Goal: Task Accomplishment & Management: Manage account settings

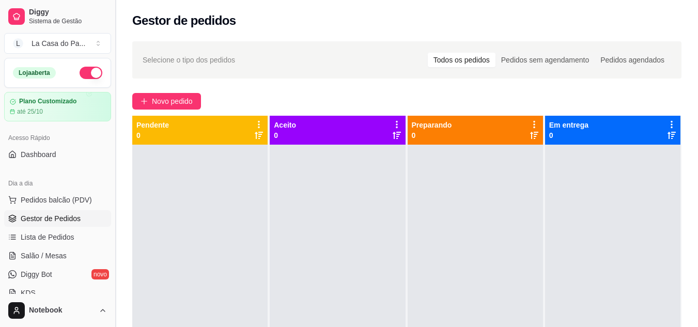
click at [116, 9] on button "Toggle Sidebar" at bounding box center [115, 163] width 8 height 327
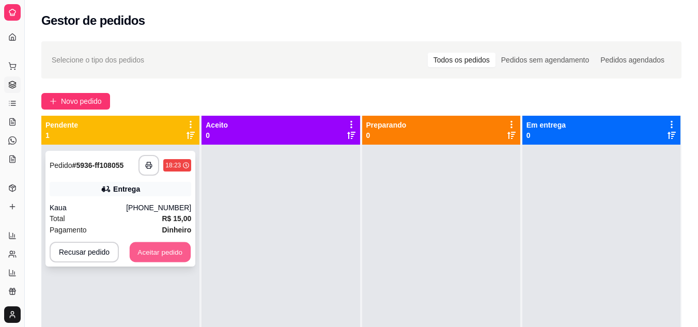
click at [159, 255] on button "Aceitar pedido" at bounding box center [160, 252] width 61 height 20
click at [159, 255] on div "Recusar pedido Aceitar pedido" at bounding box center [121, 252] width 142 height 21
click at [168, 255] on button "Aceitar pedido" at bounding box center [160, 252] width 61 height 20
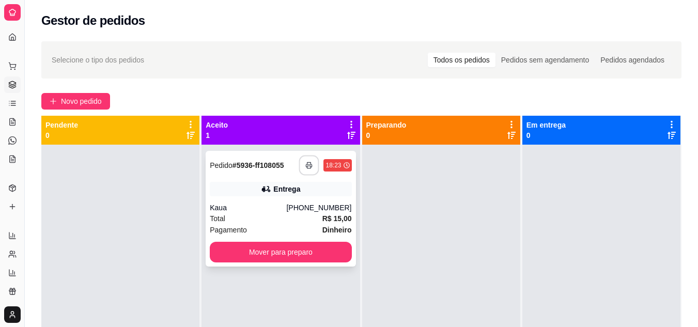
click at [306, 164] on icon "button" at bounding box center [309, 165] width 6 height 3
click at [279, 222] on div "Total R$ 15,00" at bounding box center [281, 218] width 142 height 11
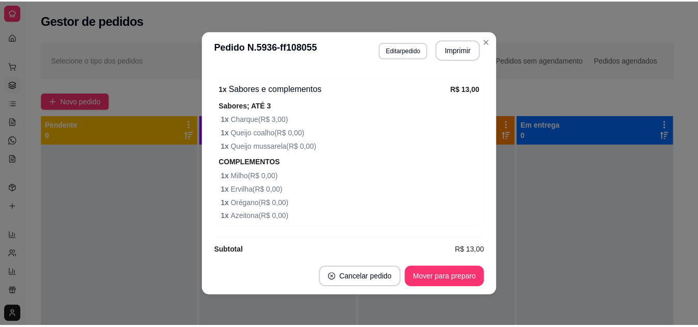
scroll to position [381, 0]
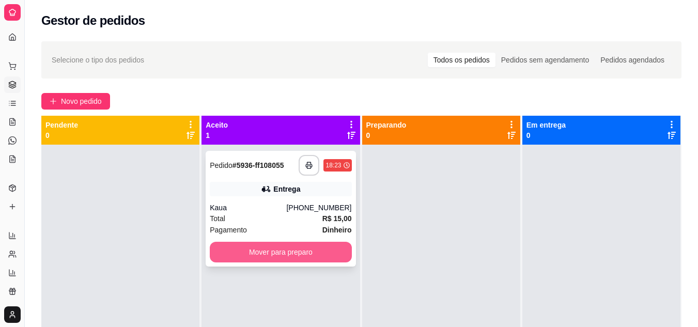
click at [274, 253] on button "Mover para preparo" at bounding box center [281, 252] width 142 height 21
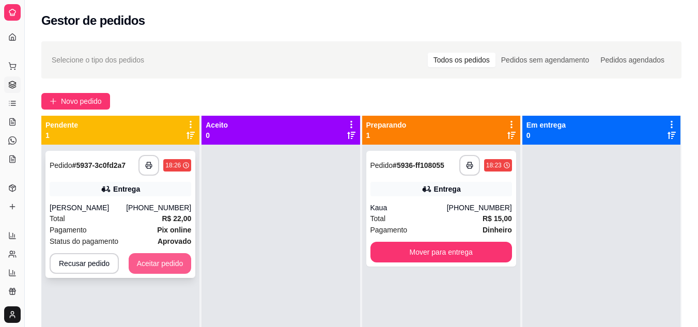
click at [167, 262] on button "Aceitar pedido" at bounding box center [160, 263] width 63 height 21
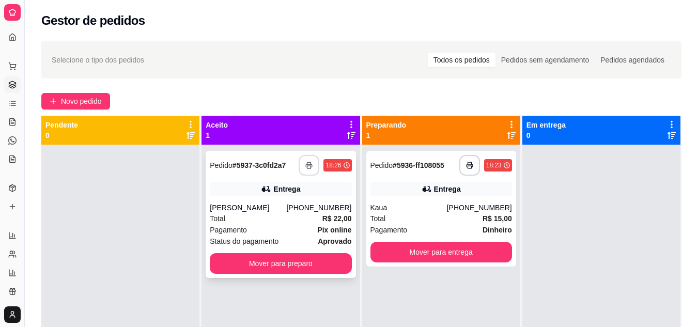
click at [311, 171] on button "button" at bounding box center [309, 165] width 21 height 21
click at [307, 156] on button "button" at bounding box center [309, 166] width 20 height 20
click at [309, 171] on button "button" at bounding box center [309, 166] width 20 height 20
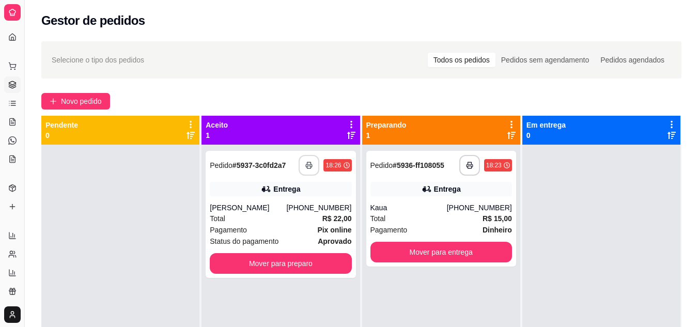
click at [556, 195] on div at bounding box center [601, 308] width 158 height 327
click at [266, 220] on div "Total R$ 22,00" at bounding box center [281, 218] width 142 height 11
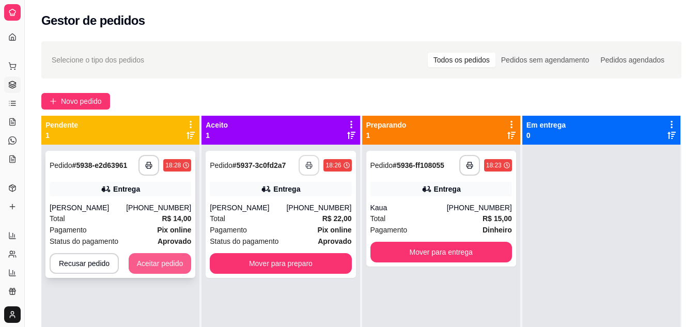
click at [163, 267] on button "Aceitar pedido" at bounding box center [160, 263] width 63 height 21
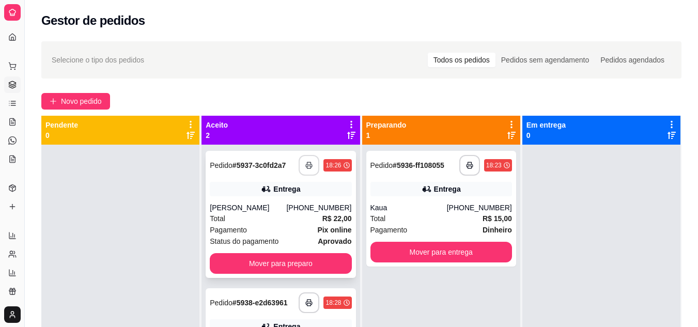
click at [256, 220] on div "Total R$ 22,00" at bounding box center [281, 218] width 142 height 11
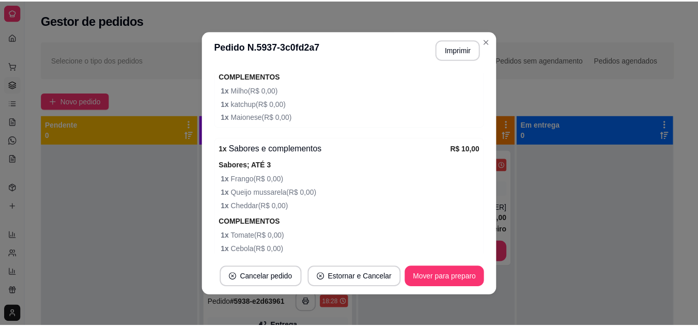
scroll to position [505, 0]
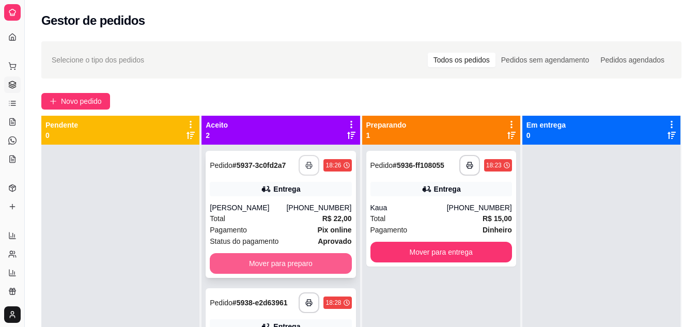
click at [238, 260] on button "Mover para preparo" at bounding box center [281, 263] width 142 height 21
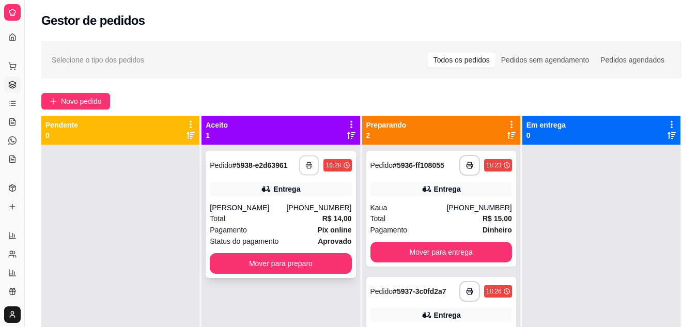
click at [306, 164] on icon "button" at bounding box center [309, 165] width 6 height 3
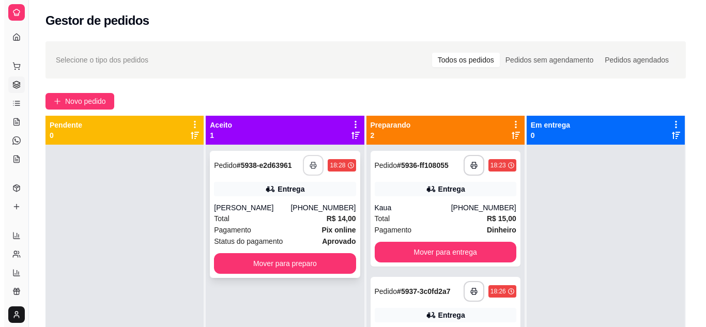
scroll to position [0, 0]
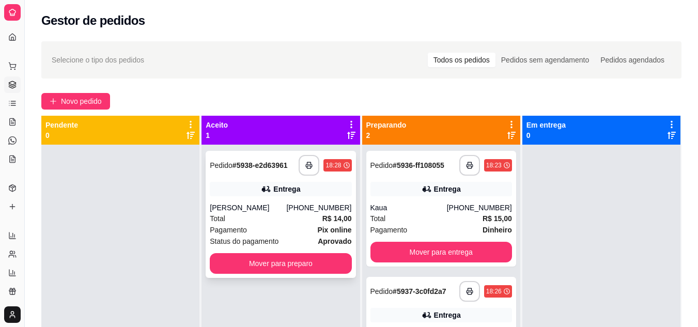
click at [297, 235] on div "Pagamento Pix online" at bounding box center [281, 229] width 142 height 11
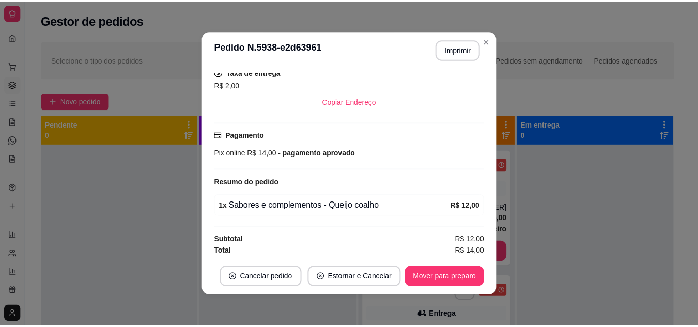
scroll to position [219, 0]
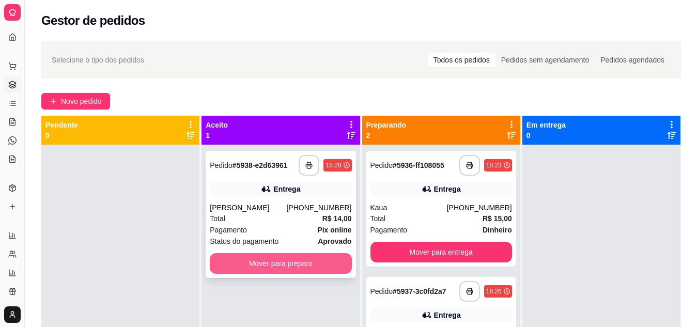
click at [304, 257] on button "Mover para preparo" at bounding box center [281, 263] width 142 height 21
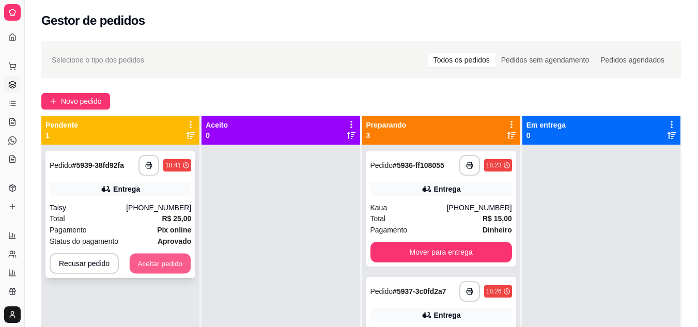
click at [168, 262] on button "Aceitar pedido" at bounding box center [160, 264] width 61 height 20
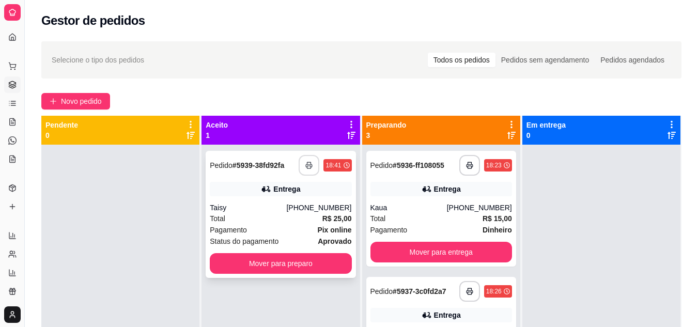
click at [309, 160] on button "button" at bounding box center [309, 165] width 21 height 21
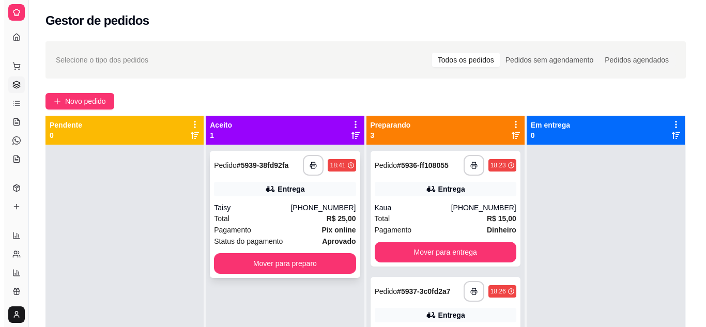
scroll to position [0, 0]
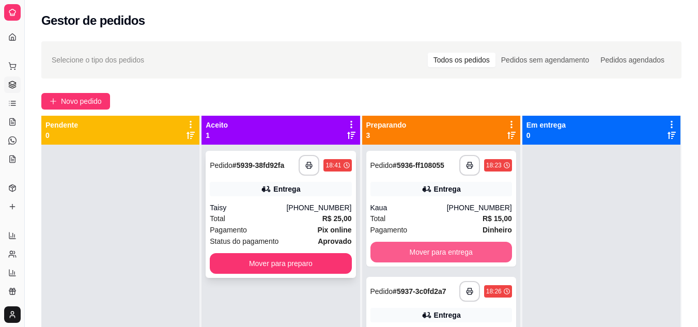
click at [293, 214] on div "Total R$ 25,00" at bounding box center [281, 218] width 142 height 11
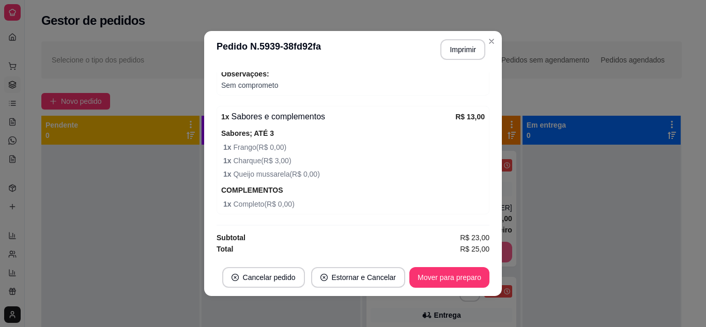
scroll to position [2, 0]
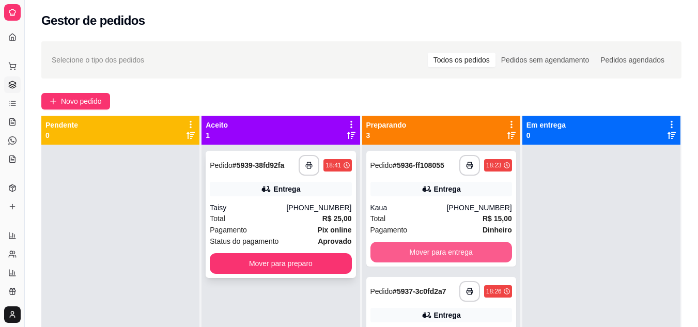
click at [273, 219] on div "Total R$ 25,00" at bounding box center [281, 218] width 142 height 11
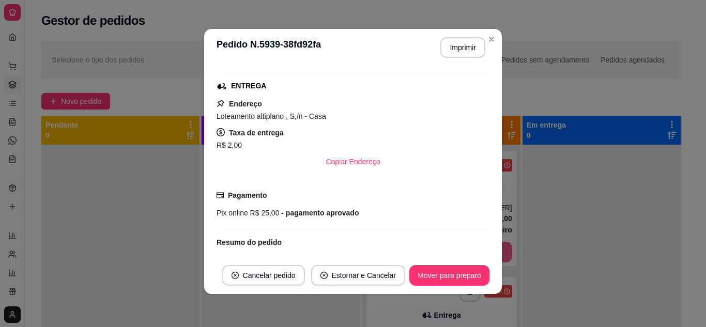
click at [216, 116] on span "Loteamento altiplano , S,/n - Casa" at bounding box center [271, 116] width 110 height 8
click at [296, 116] on span "Loteamento altiplano , S,/n - Casa" at bounding box center [271, 116] width 110 height 8
click at [379, 125] on div "Endereço Loteamento altiplano , S,/n - Casa Taxa de entrega R$ 2,00 Copiar Ende…" at bounding box center [352, 135] width 273 height 74
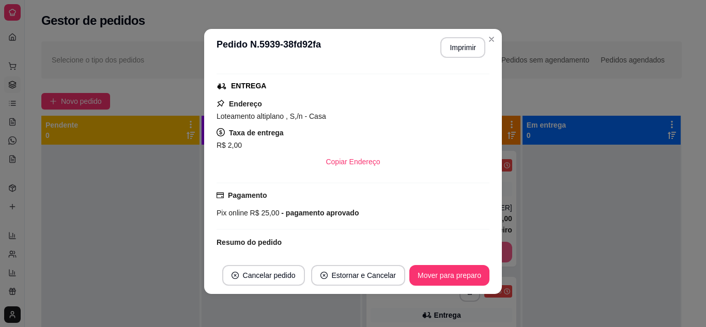
click at [379, 125] on div "Endereço Loteamento altiplano , S,/n - Casa Taxa de entrega R$ 2,00 Copiar Ende…" at bounding box center [352, 135] width 273 height 74
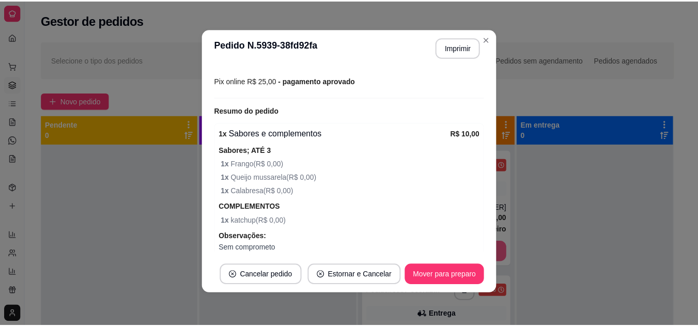
scroll to position [310, 0]
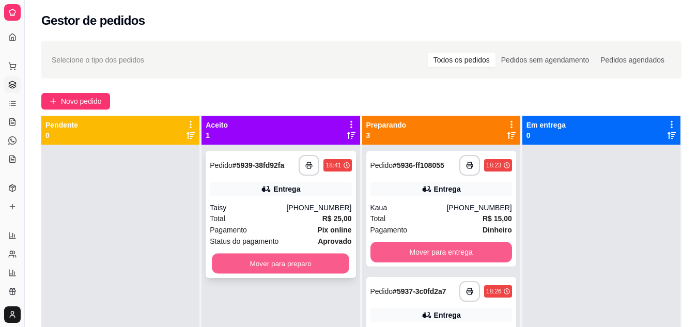
click at [216, 267] on button "Mover para preparo" at bounding box center [280, 264] width 137 height 20
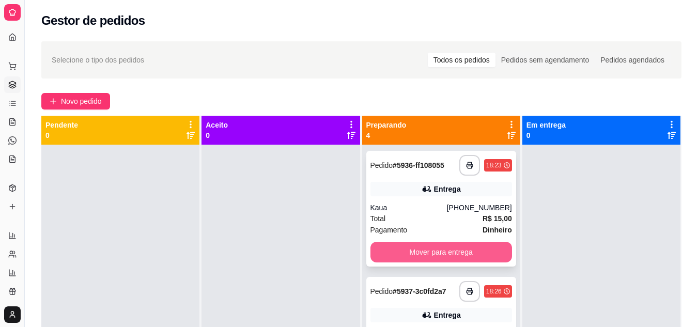
click at [455, 258] on button "Mover para entrega" at bounding box center [441, 252] width 142 height 21
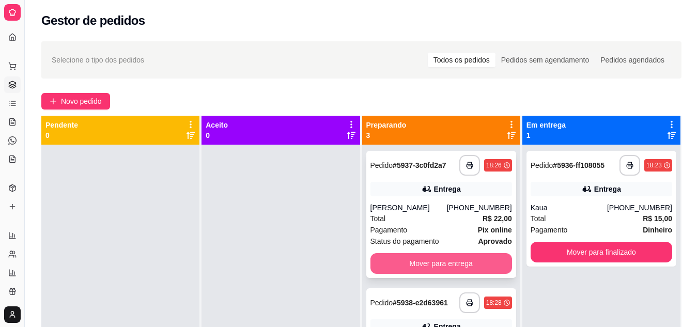
click at [423, 258] on button "Mover para entrega" at bounding box center [441, 263] width 142 height 21
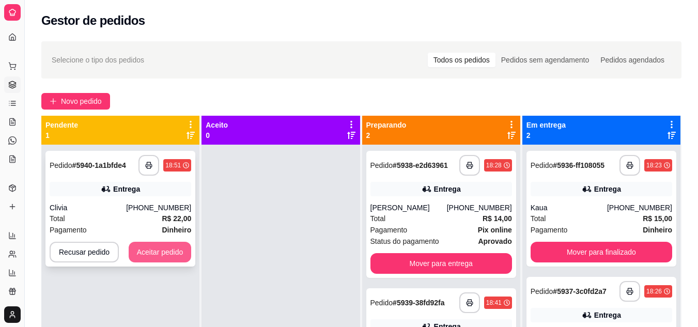
click at [160, 244] on button "Aceitar pedido" at bounding box center [160, 252] width 63 height 21
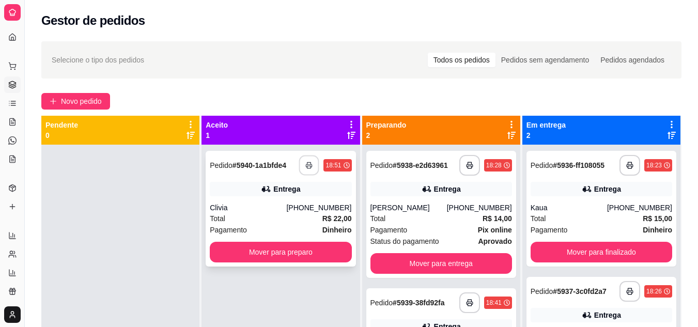
click at [310, 171] on button "button" at bounding box center [309, 166] width 20 height 20
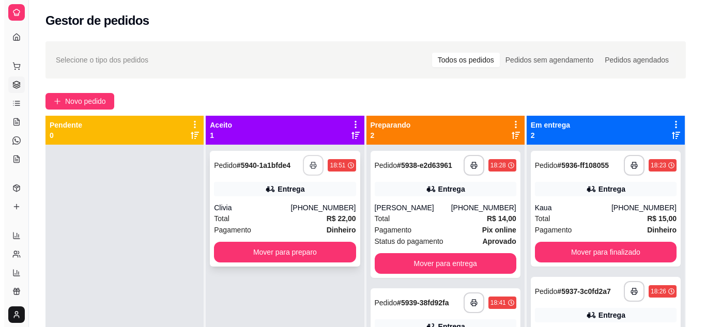
scroll to position [0, 0]
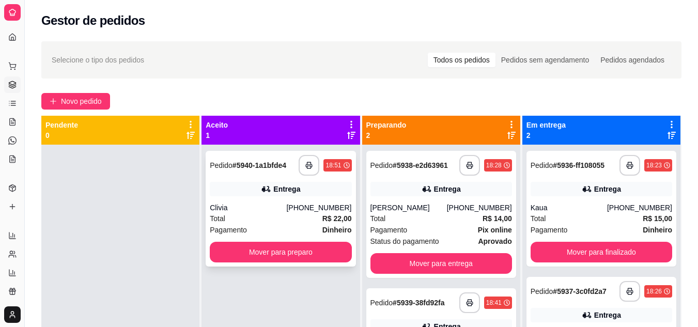
click at [258, 222] on div "Total R$ 22,00" at bounding box center [281, 218] width 142 height 11
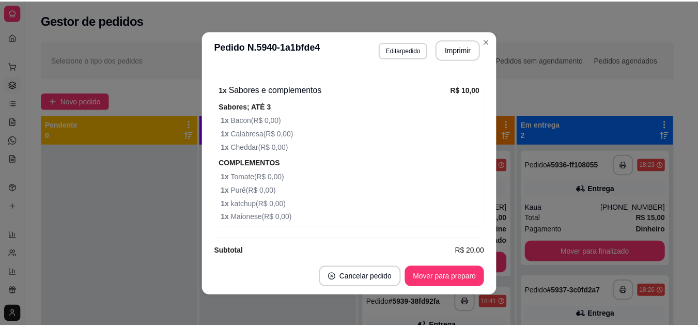
scroll to position [546, 0]
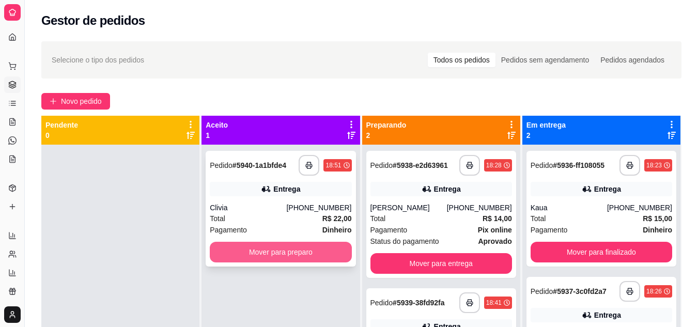
click at [328, 259] on button "Mover para preparo" at bounding box center [281, 252] width 142 height 21
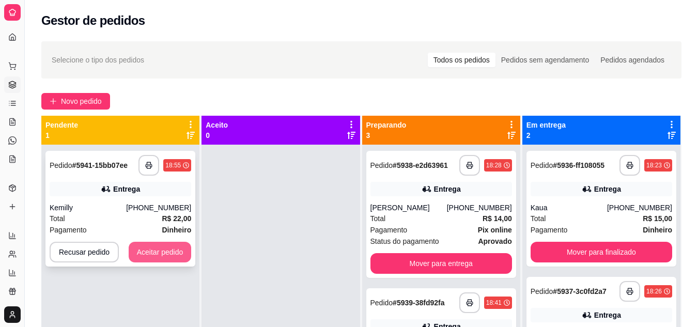
click at [152, 251] on button "Aceitar pedido" at bounding box center [160, 252] width 63 height 21
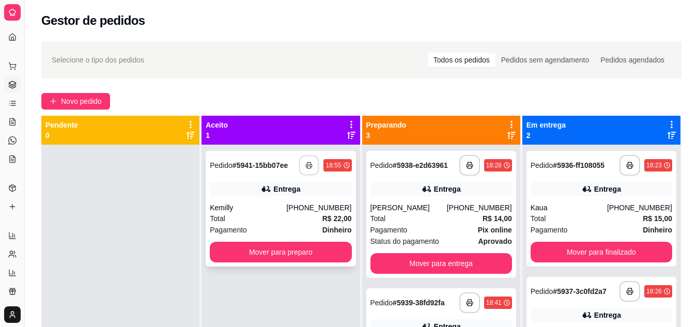
click at [306, 168] on icon "button" at bounding box center [309, 165] width 7 height 7
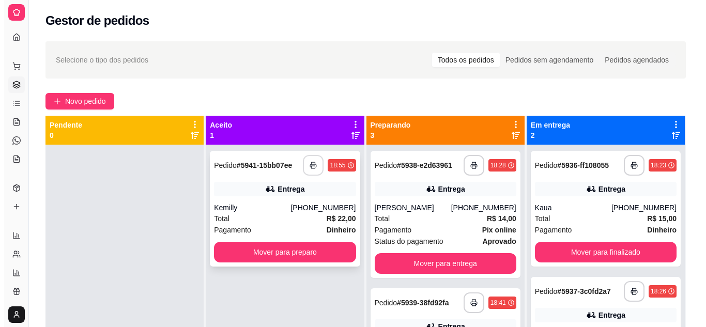
scroll to position [0, 0]
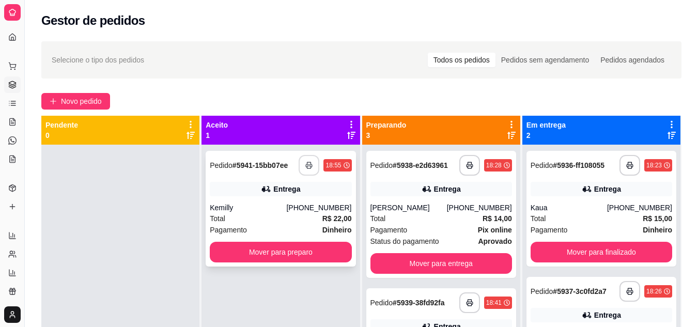
click at [284, 211] on div "Kemilly" at bounding box center [248, 208] width 76 height 10
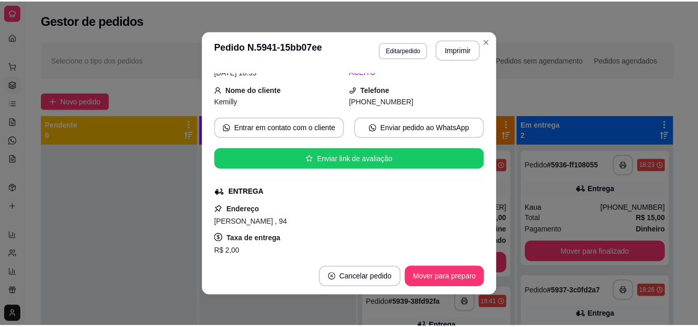
scroll to position [306, 0]
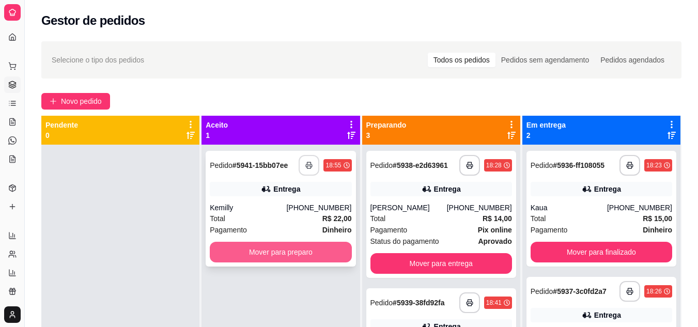
click at [328, 251] on button "Mover para preparo" at bounding box center [281, 252] width 142 height 21
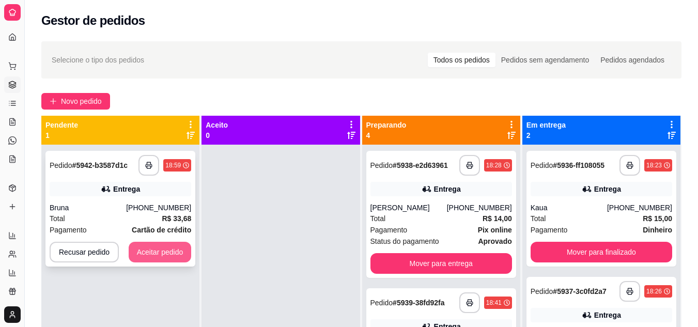
click at [134, 244] on button "Aceitar pedido" at bounding box center [160, 252] width 63 height 21
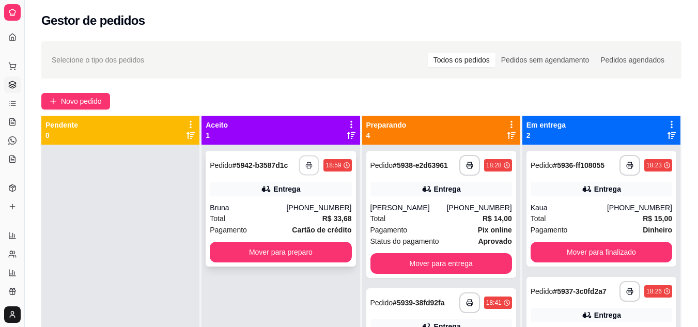
click at [306, 167] on icon "button" at bounding box center [309, 165] width 7 height 7
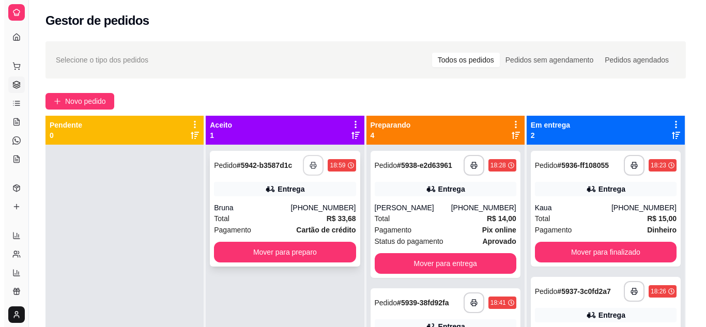
scroll to position [0, 0]
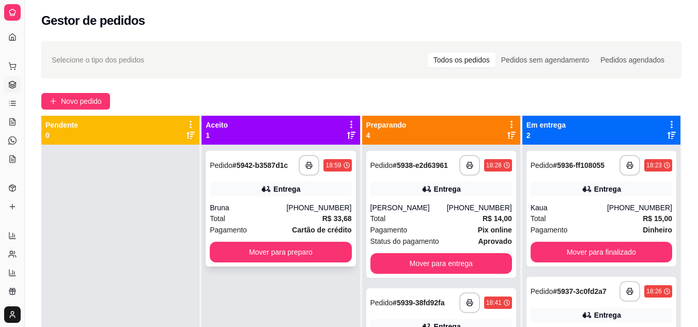
click at [249, 199] on div "**********" at bounding box center [281, 209] width 150 height 116
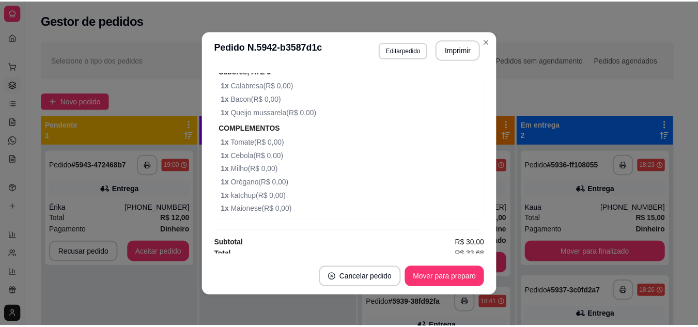
scroll to position [705, 0]
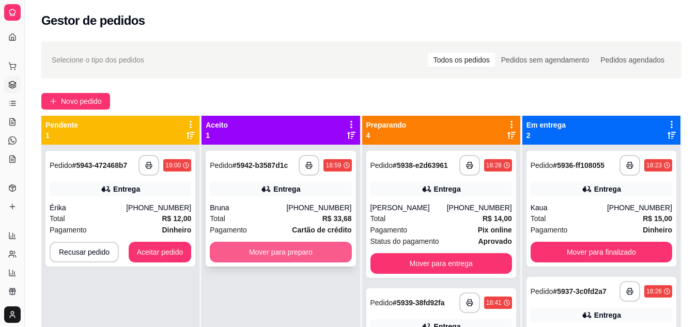
click at [260, 254] on button "Mover para preparo" at bounding box center [281, 252] width 142 height 21
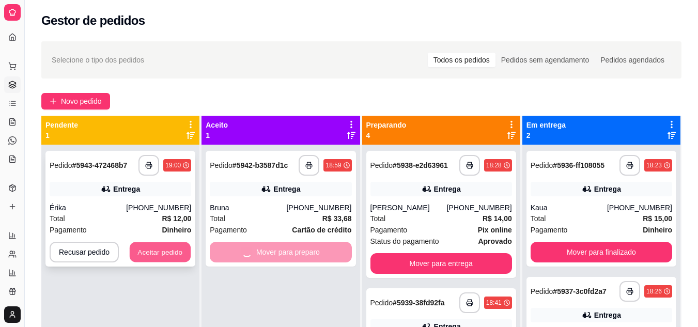
click at [166, 244] on button "Aceitar pedido" at bounding box center [160, 252] width 61 height 20
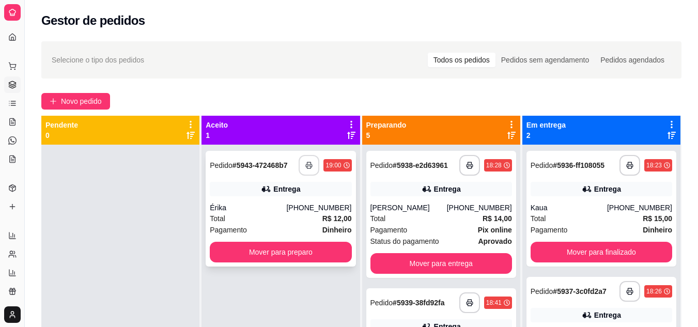
click at [309, 173] on button "button" at bounding box center [309, 165] width 21 height 21
click at [297, 211] on div "[PHONE_NUMBER]" at bounding box center [318, 208] width 65 height 10
click at [288, 254] on button "Mover para preparo" at bounding box center [281, 252] width 142 height 21
click at [288, 254] on div "Mover para preparo" at bounding box center [281, 252] width 142 height 21
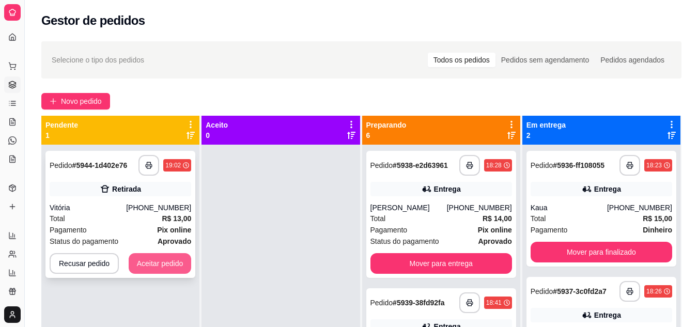
click at [158, 272] on button "Aceitar pedido" at bounding box center [160, 263] width 63 height 21
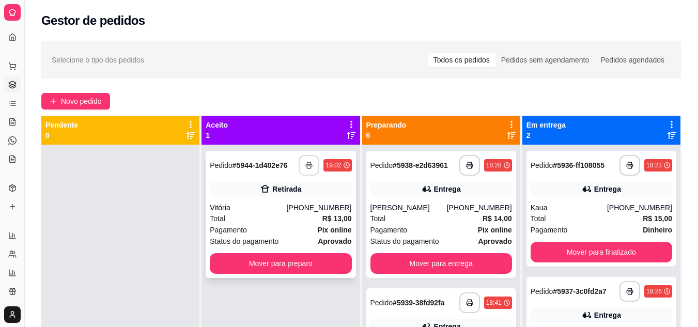
click at [305, 165] on icon "button" at bounding box center [308, 165] width 7 height 7
click at [579, 301] on div "**********" at bounding box center [602, 291] width 142 height 21
click at [259, 215] on div "Total R$ 13,00" at bounding box center [281, 218] width 142 height 11
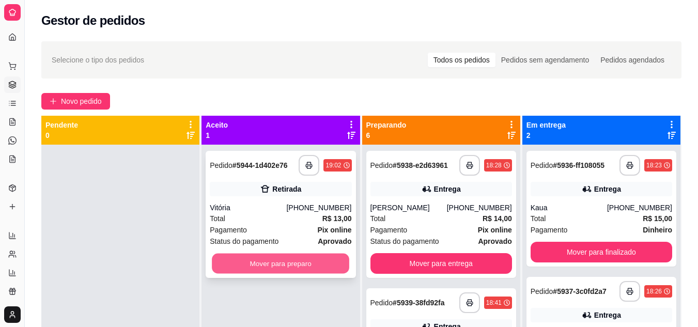
click at [273, 262] on button "Mover para preparo" at bounding box center [280, 264] width 137 height 20
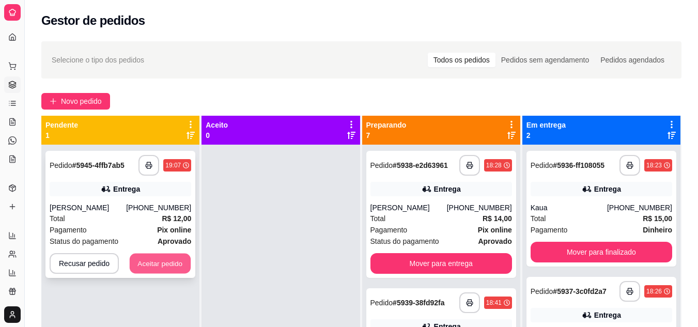
click at [177, 265] on button "Aceitar pedido" at bounding box center [160, 264] width 61 height 20
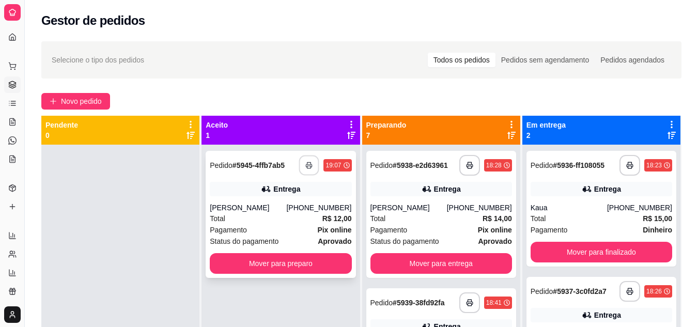
click at [310, 163] on button "button" at bounding box center [309, 166] width 20 height 20
click at [294, 215] on div "Total R$ 12,00" at bounding box center [281, 218] width 142 height 11
click at [283, 264] on button "Mover para preparo" at bounding box center [281, 263] width 142 height 21
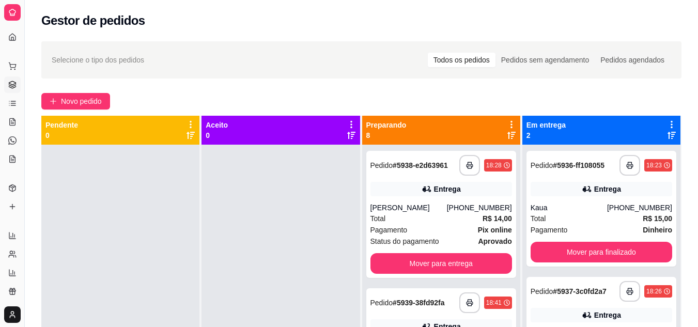
drag, startPoint x: 283, startPoint y: 264, endPoint x: 232, endPoint y: 176, distance: 101.4
click at [232, 176] on div at bounding box center [280, 308] width 158 height 327
click at [456, 224] on div "Total R$ 14,00" at bounding box center [441, 218] width 142 height 11
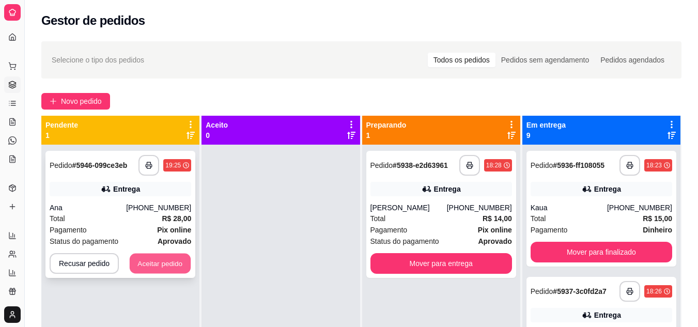
click at [168, 254] on button "Aceitar pedido" at bounding box center [160, 264] width 61 height 20
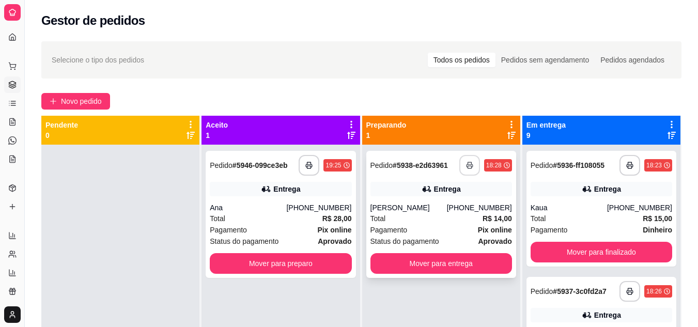
click at [468, 164] on icon "button" at bounding box center [470, 165] width 6 height 3
click at [274, 213] on div "Total R$ 28,00" at bounding box center [281, 218] width 142 height 11
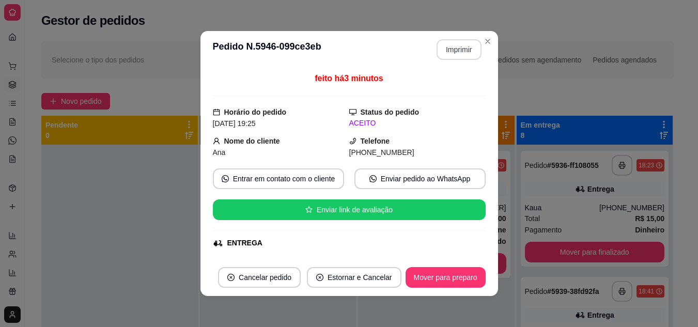
click at [463, 55] on button "Imprimir" at bounding box center [459, 49] width 45 height 21
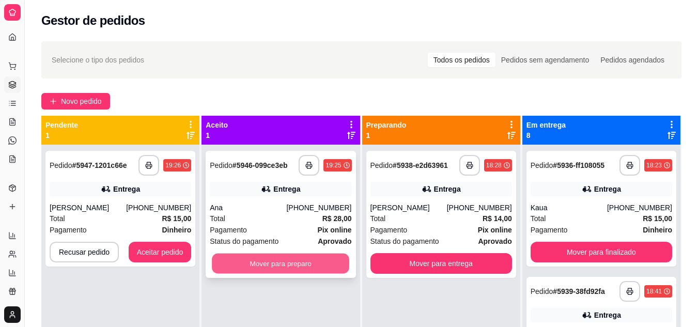
click at [242, 254] on button "Mover para preparo" at bounding box center [280, 264] width 137 height 20
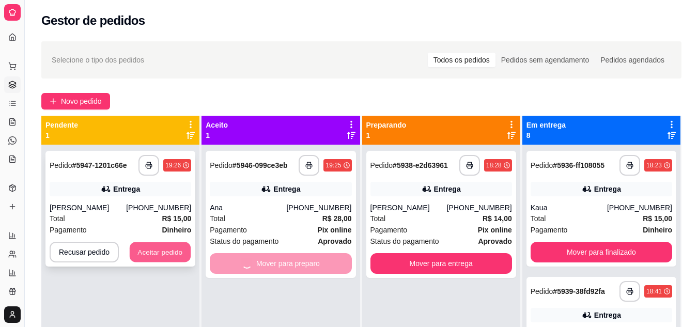
click at [167, 242] on button "Aceitar pedido" at bounding box center [160, 252] width 61 height 20
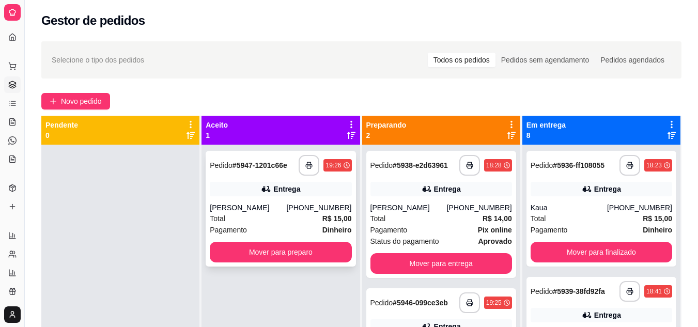
click at [268, 219] on div "Total R$ 15,00" at bounding box center [281, 218] width 142 height 11
click at [255, 212] on div "[PERSON_NAME]" at bounding box center [248, 208] width 76 height 10
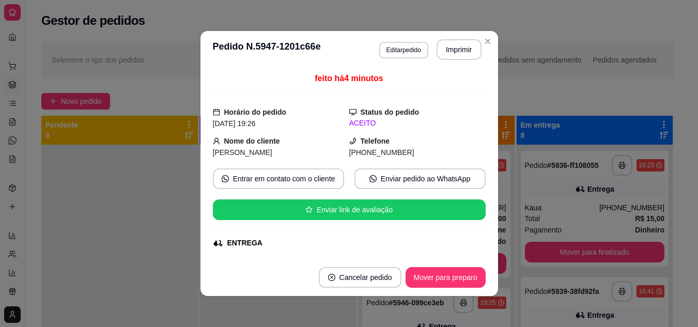
click at [71, 175] on div at bounding box center [119, 308] width 157 height 327
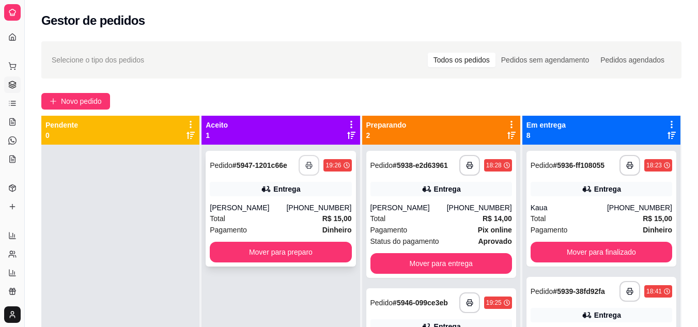
click at [310, 164] on button "button" at bounding box center [309, 165] width 21 height 21
click at [310, 164] on button "button" at bounding box center [309, 166] width 20 height 20
click at [298, 247] on button "Mover para preparo" at bounding box center [281, 252] width 142 height 21
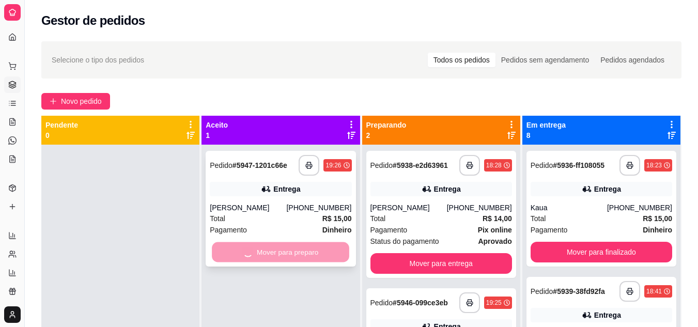
click at [298, 247] on div "Mover para preparo" at bounding box center [281, 252] width 142 height 21
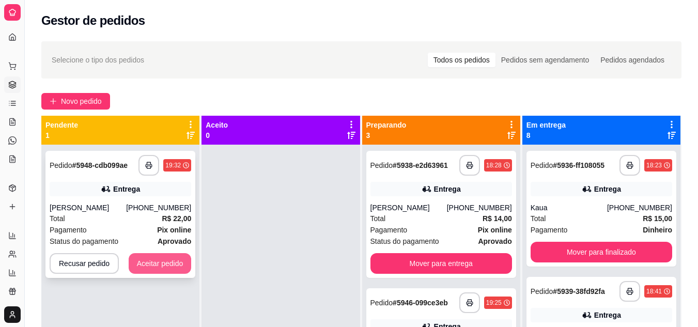
click at [173, 265] on button "Aceitar pedido" at bounding box center [160, 263] width 63 height 21
click at [173, 265] on div "Recusar pedido Aceitar pedido" at bounding box center [121, 263] width 142 height 21
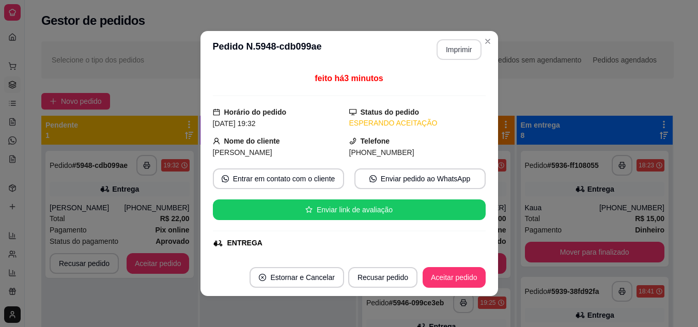
click at [463, 52] on button "Imprimir" at bounding box center [459, 49] width 45 height 21
click at [60, 200] on div "**********" at bounding box center [119, 214] width 148 height 127
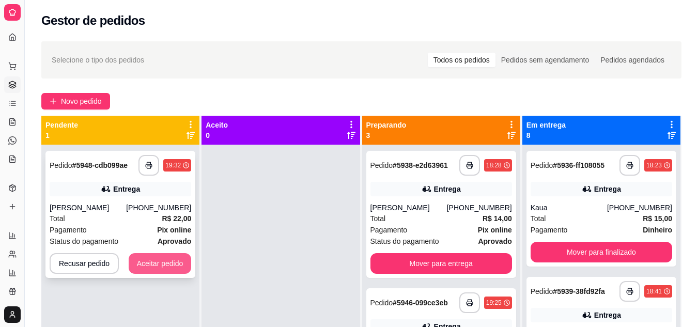
click at [153, 269] on button "Aceitar pedido" at bounding box center [160, 263] width 63 height 21
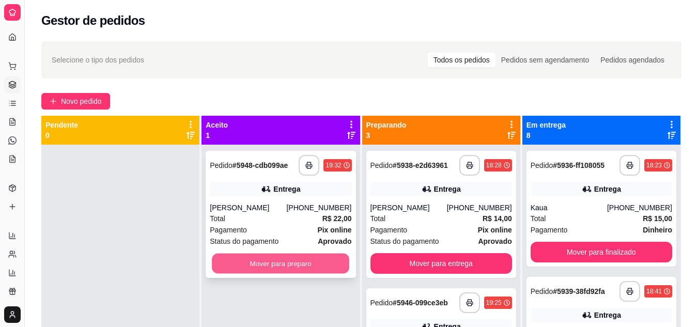
click at [307, 273] on button "Mover para preparo" at bounding box center [280, 264] width 137 height 20
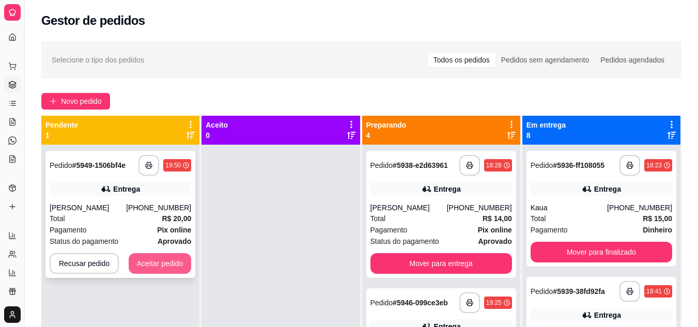
click at [161, 269] on button "Aceitar pedido" at bounding box center [160, 263] width 63 height 21
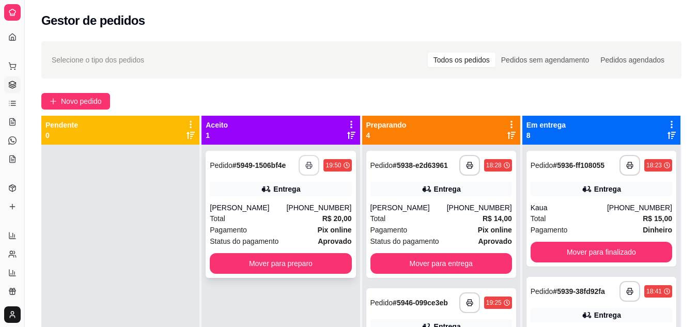
click at [299, 164] on button "button" at bounding box center [309, 165] width 21 height 21
click at [285, 224] on div "Total R$ 20,00" at bounding box center [281, 218] width 142 height 11
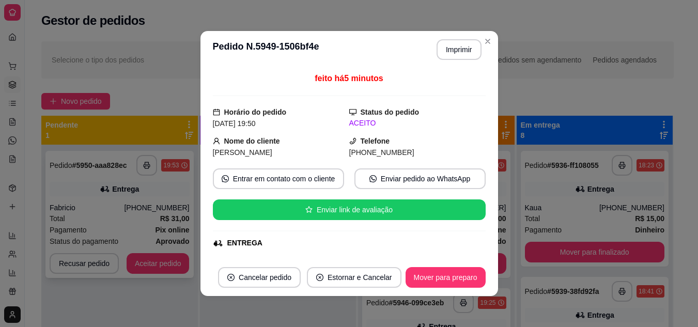
drag, startPoint x: 156, startPoint y: 193, endPoint x: 156, endPoint y: 221, distance: 28.4
click at [156, 221] on div "**********" at bounding box center [119, 214] width 148 height 127
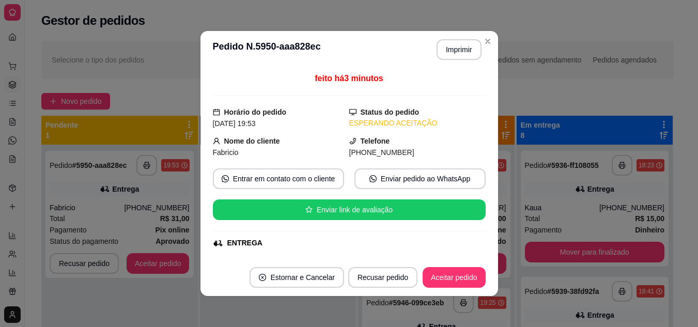
click at [142, 296] on div "**********" at bounding box center [119, 308] width 157 height 327
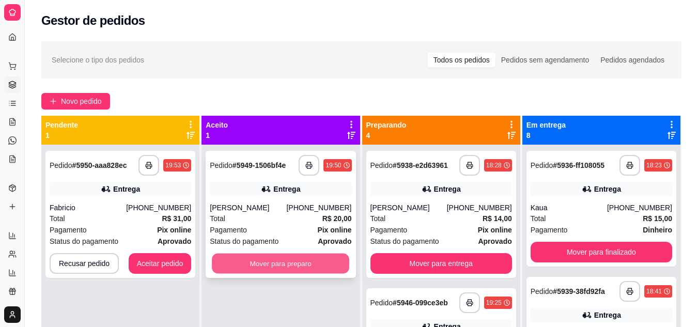
click at [269, 263] on button "Mover para preparo" at bounding box center [280, 264] width 137 height 20
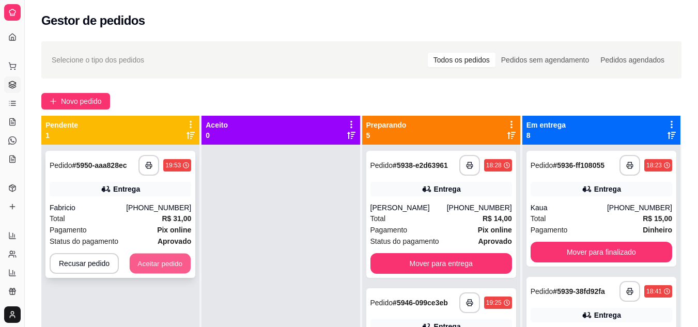
click at [155, 268] on button "Aceitar pedido" at bounding box center [160, 264] width 61 height 20
click at [155, 268] on div "Recusar pedido Aceitar pedido" at bounding box center [121, 263] width 142 height 21
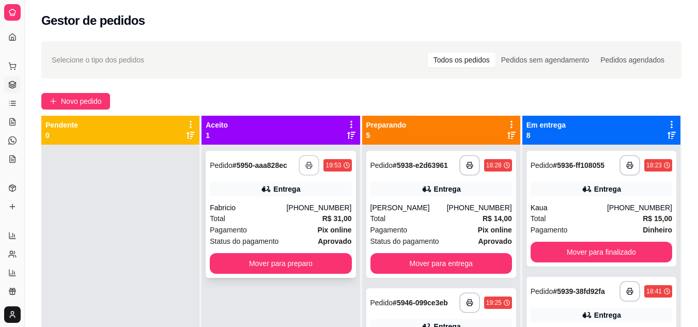
click at [309, 165] on icon "button" at bounding box center [308, 165] width 7 height 7
click at [280, 204] on div "Fabricio" at bounding box center [248, 208] width 76 height 10
click at [300, 264] on button "Mover para preparo" at bounding box center [281, 263] width 142 height 21
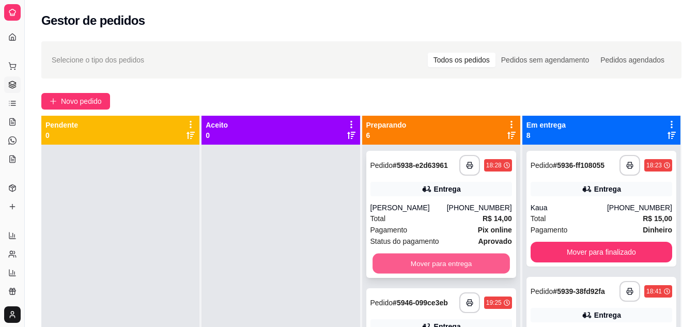
click at [392, 274] on button "Mover para entrega" at bounding box center [440, 264] width 137 height 20
click at [448, 267] on button "Mover para entrega" at bounding box center [440, 264] width 137 height 20
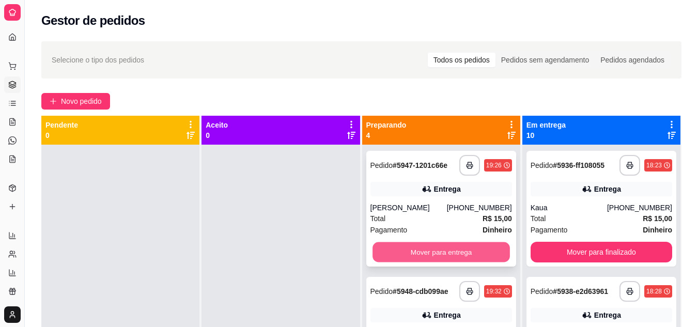
click at [453, 251] on button "Mover para entrega" at bounding box center [440, 252] width 137 height 20
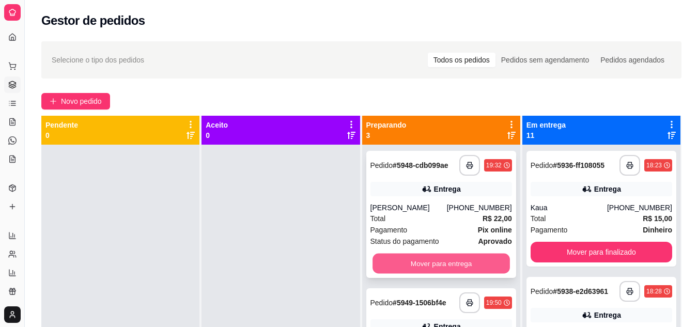
click at [427, 261] on button "Mover para entrega" at bounding box center [440, 264] width 137 height 20
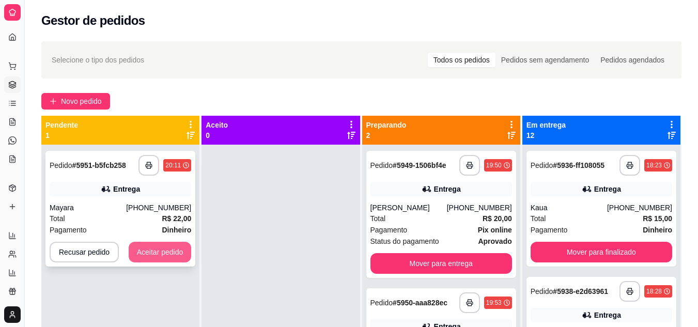
click at [159, 242] on button "Aceitar pedido" at bounding box center [160, 252] width 63 height 21
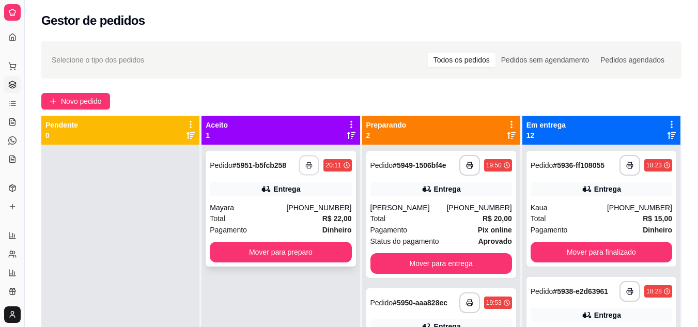
click at [308, 156] on button "button" at bounding box center [309, 166] width 20 height 20
click at [265, 213] on div "Total R$ 22,00" at bounding box center [281, 218] width 142 height 11
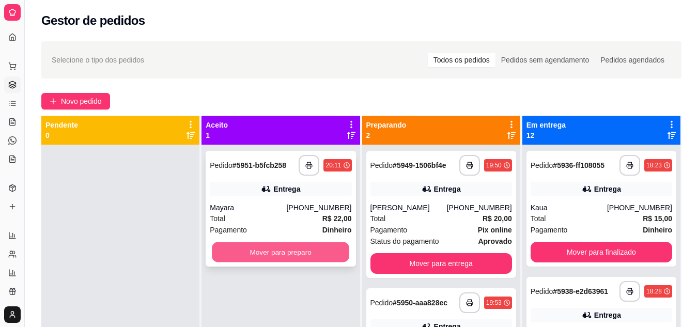
click at [294, 242] on button "Mover para preparo" at bounding box center [280, 252] width 137 height 20
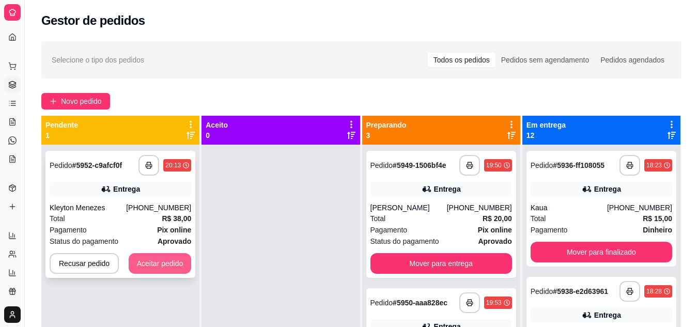
click at [169, 253] on button "Aceitar pedido" at bounding box center [160, 263] width 63 height 21
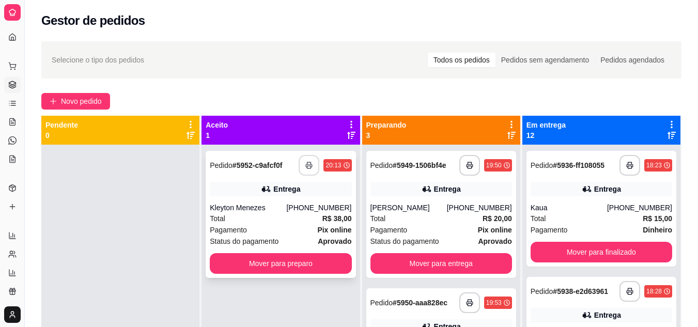
click at [305, 162] on icon "button" at bounding box center [308, 165] width 7 height 7
click at [292, 213] on div "Total R$ 38,00" at bounding box center [281, 218] width 142 height 11
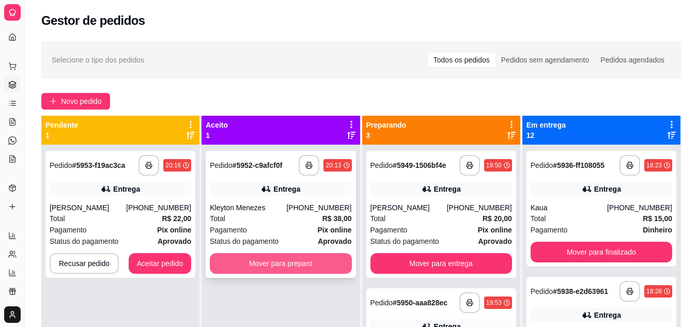
click at [226, 253] on button "Mover para preparo" at bounding box center [281, 263] width 142 height 21
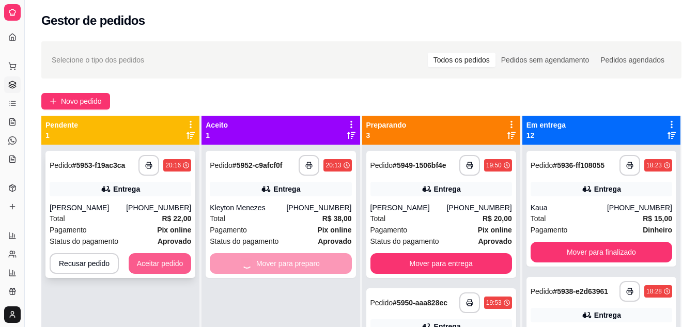
click at [180, 253] on button "Aceitar pedido" at bounding box center [160, 263] width 63 height 21
click at [180, 253] on div "Recusar pedido Aceitar pedido" at bounding box center [121, 263] width 142 height 21
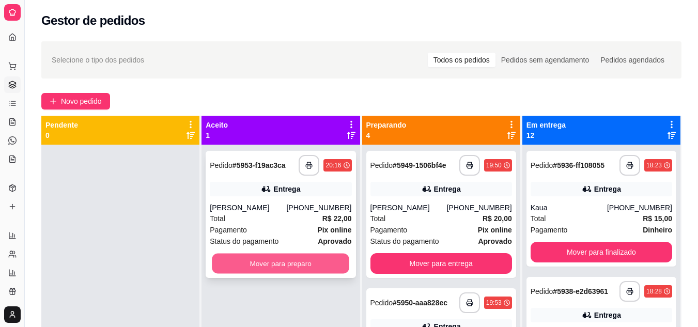
click at [277, 254] on button "Mover para preparo" at bounding box center [280, 264] width 137 height 20
click at [277, 253] on div "Mover para preparo" at bounding box center [281, 263] width 142 height 21
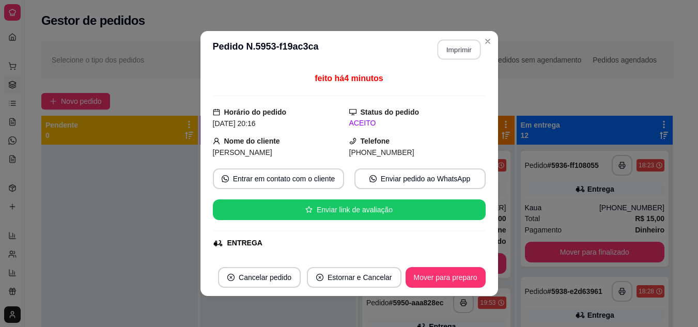
click at [463, 54] on button "Imprimir" at bounding box center [458, 50] width 43 height 20
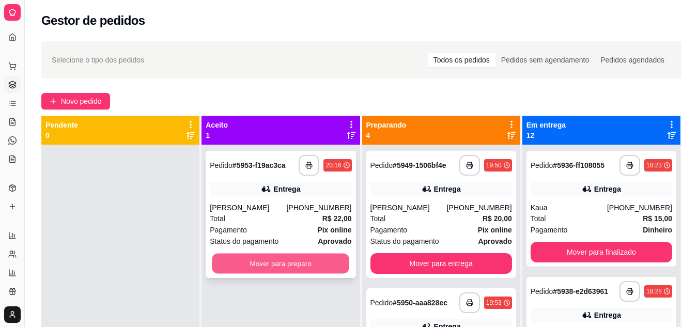
click at [307, 254] on button "Mover para preparo" at bounding box center [280, 264] width 137 height 20
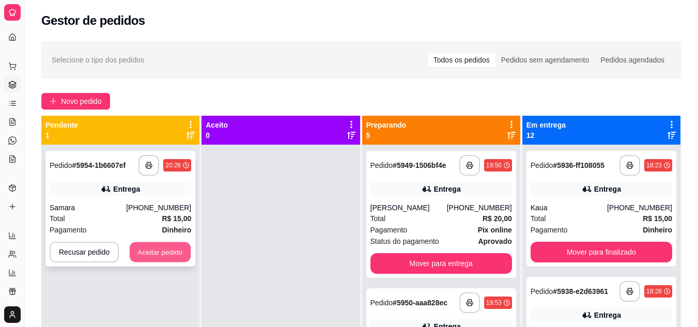
click at [158, 252] on button "Aceitar pedido" at bounding box center [160, 252] width 61 height 20
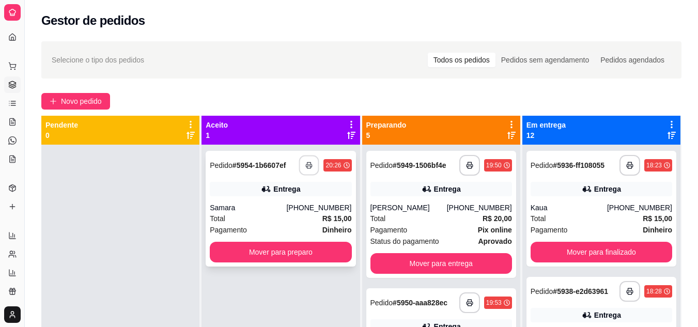
click at [301, 163] on button "button" at bounding box center [309, 166] width 20 height 20
click at [279, 223] on div "Total R$ 15,00" at bounding box center [281, 218] width 142 height 11
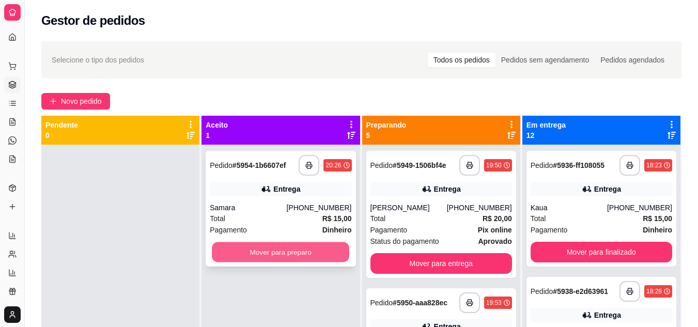
click at [282, 257] on button "Mover para preparo" at bounding box center [280, 252] width 137 height 20
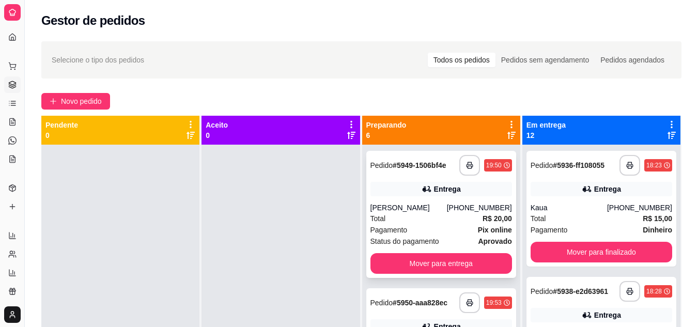
click at [405, 234] on div "Pagamento Pix online" at bounding box center [441, 229] width 142 height 11
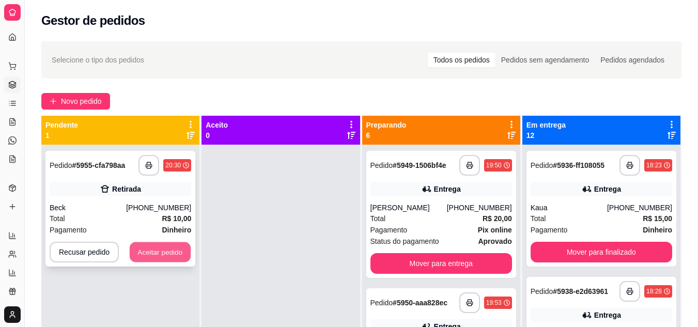
click at [169, 247] on button "Aceitar pedido" at bounding box center [160, 252] width 61 height 20
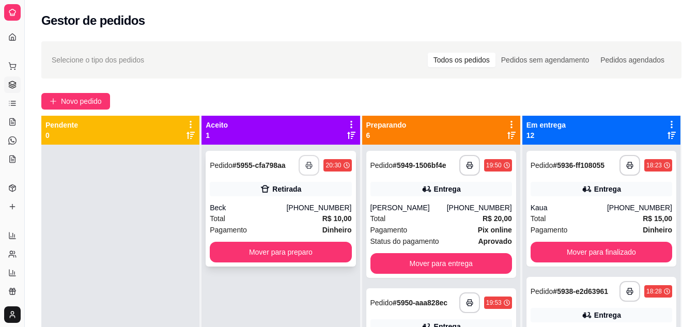
click at [300, 167] on button "button" at bounding box center [309, 165] width 21 height 21
click at [298, 215] on div "Total R$ 10,00" at bounding box center [281, 218] width 142 height 11
click at [288, 244] on button "Mover para preparo" at bounding box center [281, 252] width 142 height 21
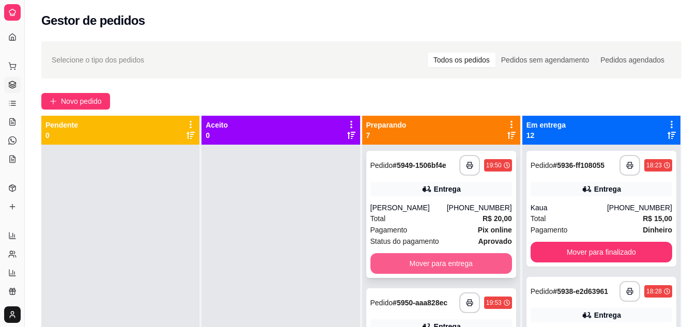
click at [463, 258] on button "Mover para entrega" at bounding box center [441, 263] width 142 height 21
click at [427, 266] on button "Mover para entrega" at bounding box center [441, 263] width 142 height 21
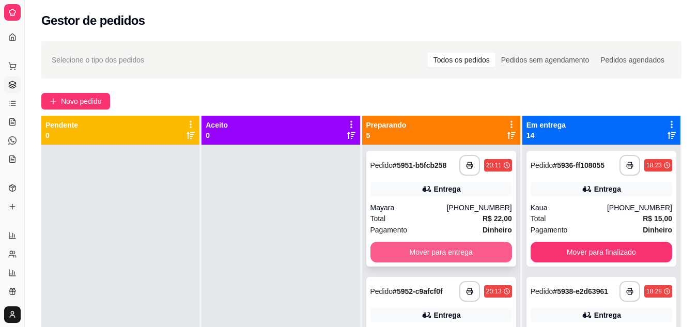
click at [397, 252] on button "Mover para entrega" at bounding box center [441, 252] width 142 height 21
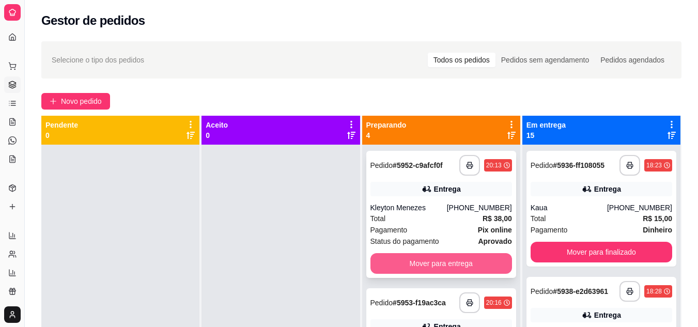
click at [426, 261] on button "Mover para entrega" at bounding box center [441, 263] width 142 height 21
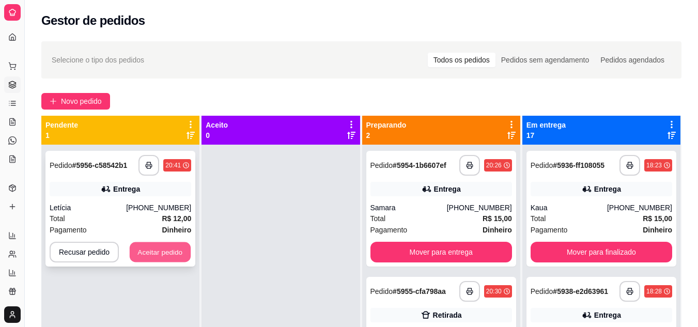
click at [147, 259] on button "Aceitar pedido" at bounding box center [160, 252] width 61 height 20
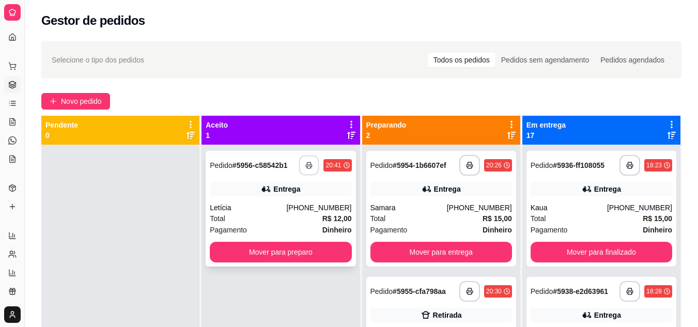
click at [308, 169] on button "button" at bounding box center [309, 166] width 20 height 20
click at [269, 217] on div "Total R$ 12,00" at bounding box center [281, 218] width 142 height 11
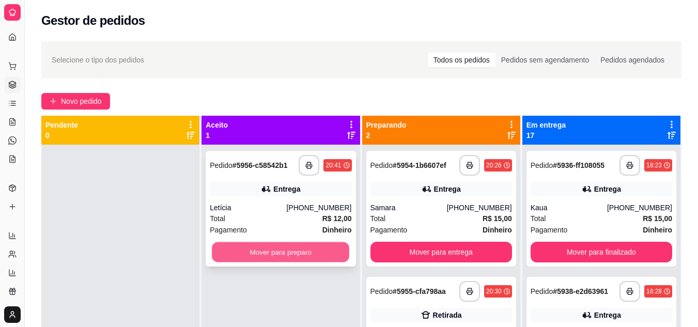
click at [256, 249] on button "Mover para preparo" at bounding box center [280, 252] width 137 height 20
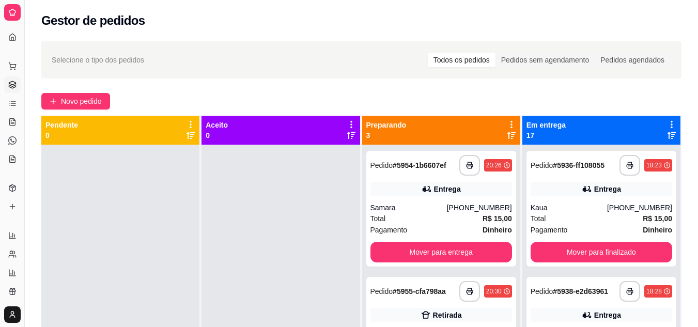
click at [144, 283] on div at bounding box center [120, 308] width 158 height 327
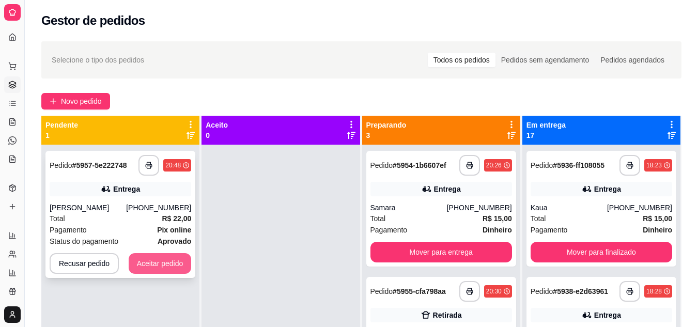
click at [141, 261] on button "Aceitar pedido" at bounding box center [160, 263] width 63 height 21
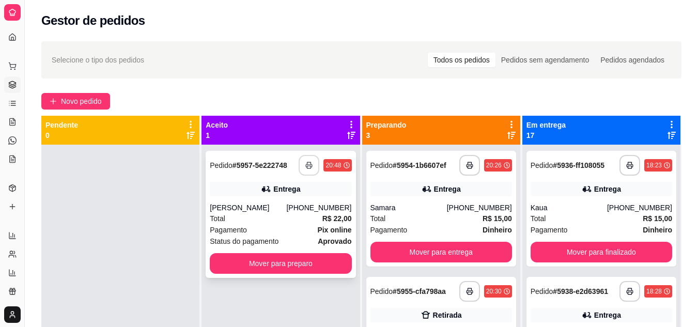
click at [309, 168] on icon "button" at bounding box center [308, 165] width 7 height 7
click at [271, 204] on div "[PERSON_NAME]" at bounding box center [248, 208] width 76 height 10
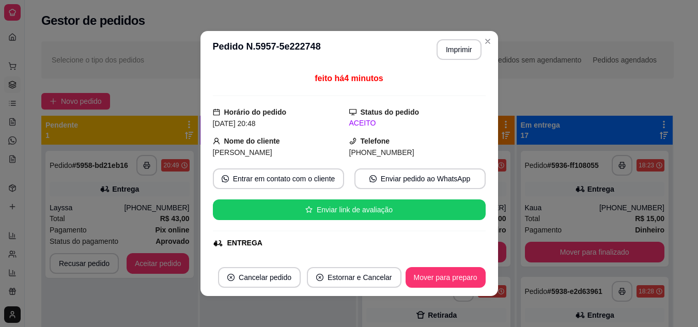
click at [307, 96] on div "feito há 4 minutos Horário do pedido [DATE] 20:48 Status do pedido ACEITO Nome …" at bounding box center [349, 163] width 273 height 182
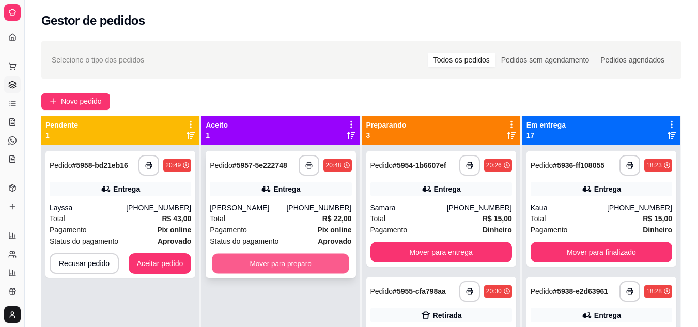
click at [286, 265] on button "Mover para preparo" at bounding box center [280, 264] width 137 height 20
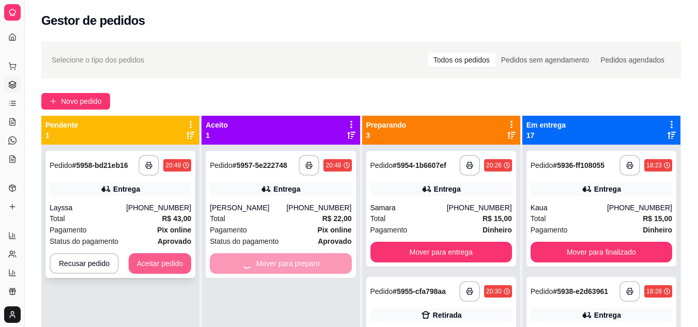
click at [154, 267] on button "Aceitar pedido" at bounding box center [160, 263] width 63 height 21
click at [154, 267] on div "Recusar pedido Aceitar pedido" at bounding box center [121, 263] width 142 height 21
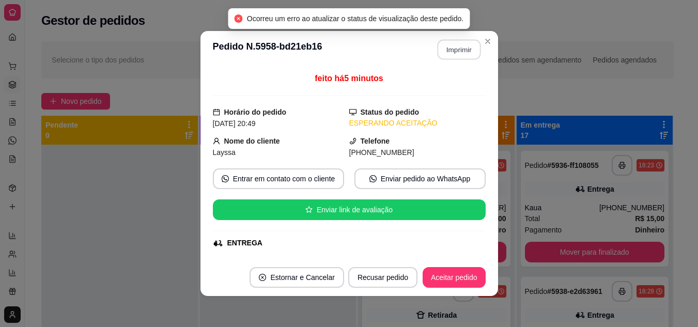
click at [470, 42] on button "Imprimir" at bounding box center [458, 50] width 43 height 20
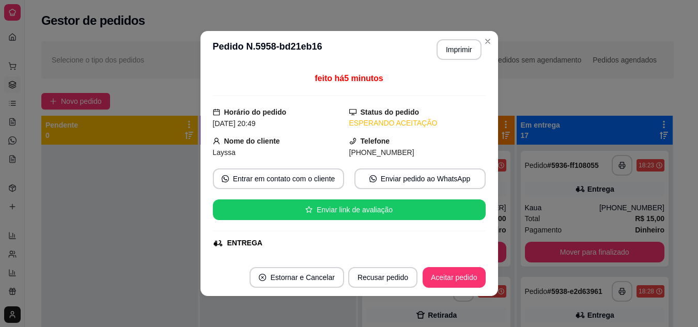
drag, startPoint x: 286, startPoint y: 134, endPoint x: 235, endPoint y: 194, distance: 78.8
click at [463, 274] on button "Aceitar pedido" at bounding box center [454, 277] width 63 height 21
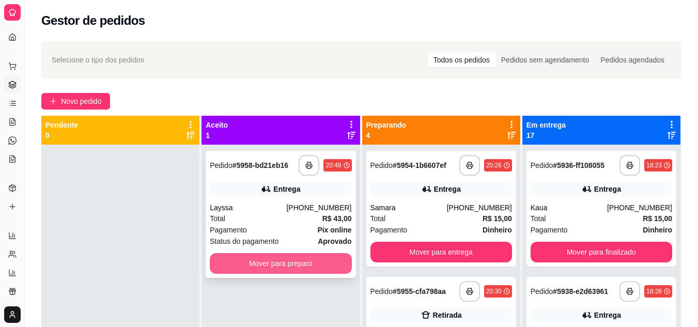
click at [252, 259] on button "Mover para preparo" at bounding box center [281, 263] width 142 height 21
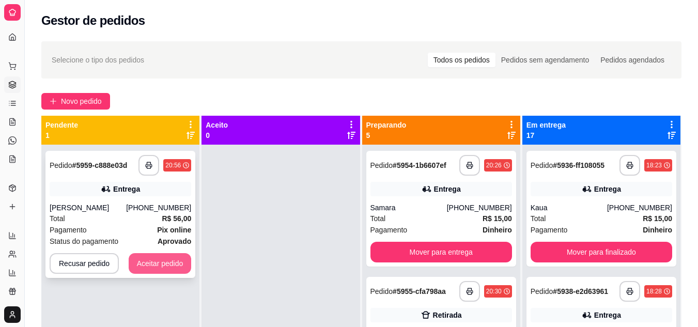
click at [166, 262] on button "Aceitar pedido" at bounding box center [160, 263] width 63 height 21
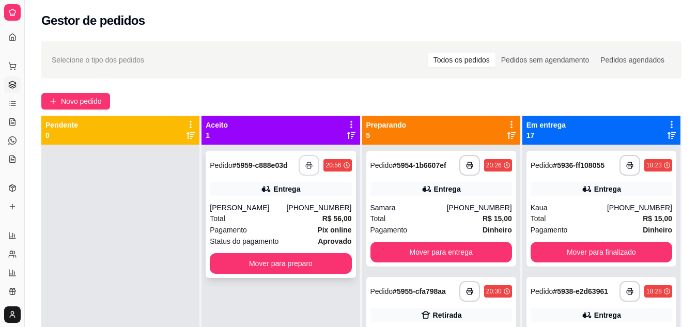
click at [307, 168] on rect "button" at bounding box center [309, 167] width 4 height 3
click at [252, 212] on div "[PERSON_NAME]" at bounding box center [248, 208] width 76 height 10
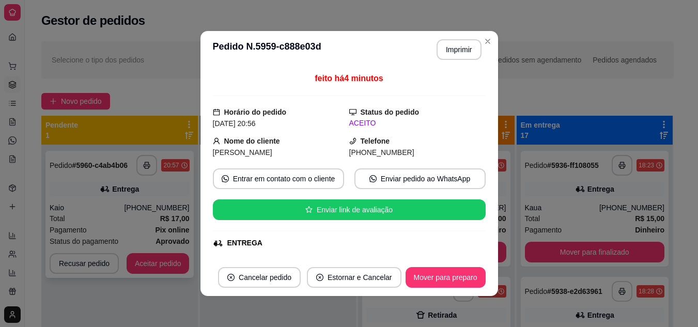
click at [131, 188] on div "**********" at bounding box center [119, 214] width 148 height 127
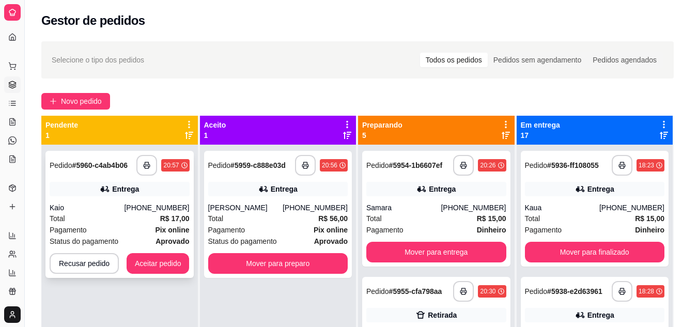
click at [152, 263] on button "Aceitar pedido" at bounding box center [158, 263] width 63 height 21
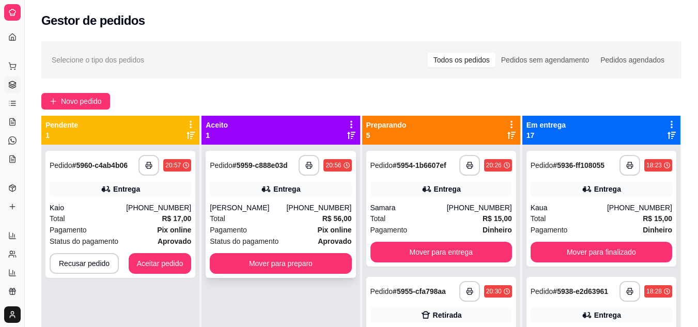
click at [271, 228] on div "Pagamento Pix online" at bounding box center [281, 229] width 142 height 11
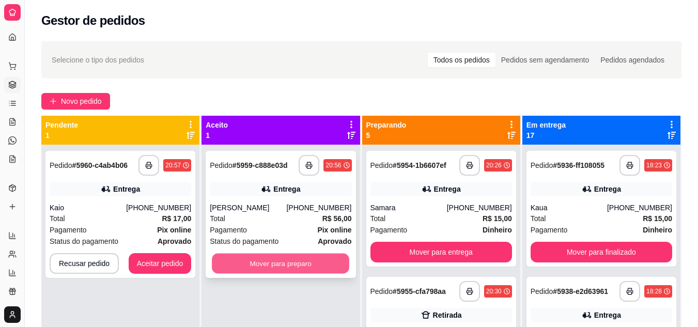
click at [214, 276] on div "**********" at bounding box center [281, 214] width 150 height 127
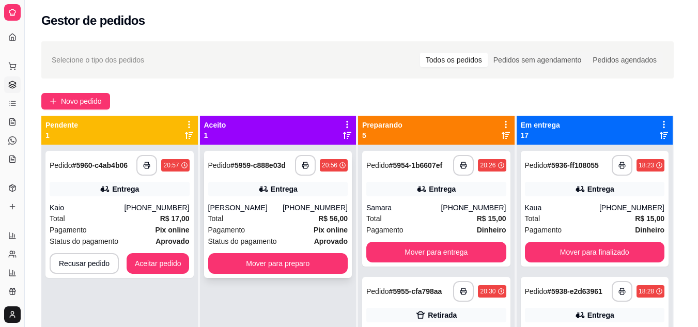
click at [164, 266] on button "Aceitar pedido" at bounding box center [158, 263] width 63 height 21
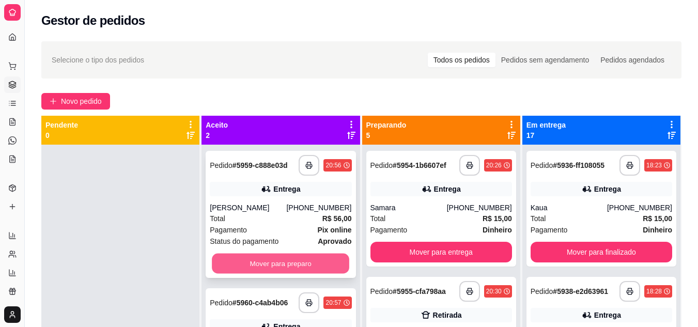
click at [321, 262] on button "Mover para preparo" at bounding box center [280, 264] width 137 height 20
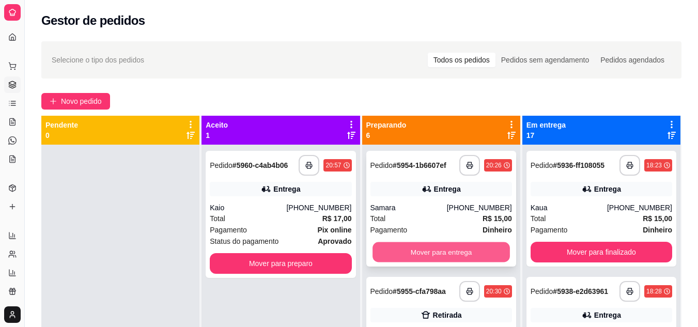
click at [422, 251] on button "Mover para entrega" at bounding box center [440, 252] width 137 height 20
click at [422, 251] on button "Mover para retirada disponível" at bounding box center [440, 252] width 137 height 20
click at [422, 251] on button "Mover para entrega" at bounding box center [440, 252] width 137 height 20
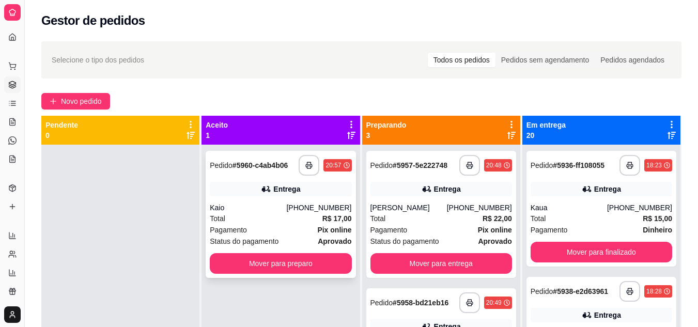
click at [255, 220] on div "Total R$ 17,00" at bounding box center [281, 218] width 142 height 11
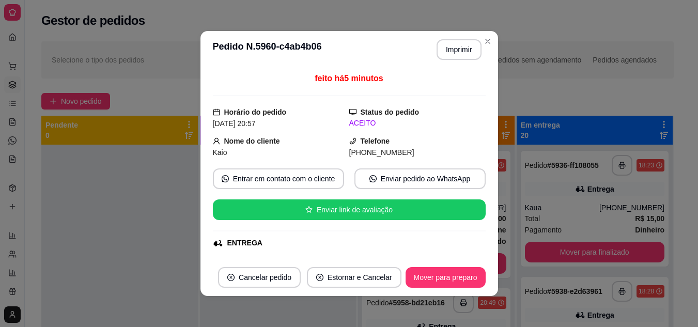
click at [206, 117] on div "feito há 5 minutos Horário do pedido [DATE] 20:57 Status do pedido ACEITO Nome …" at bounding box center [349, 163] width 298 height 191
click at [464, 44] on button "Imprimir" at bounding box center [459, 49] width 45 height 21
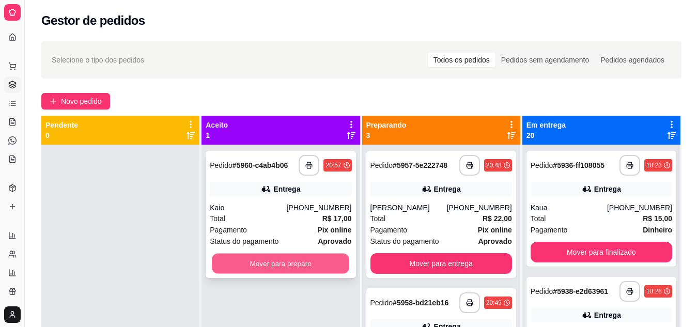
click at [292, 262] on button "Mover para preparo" at bounding box center [280, 264] width 137 height 20
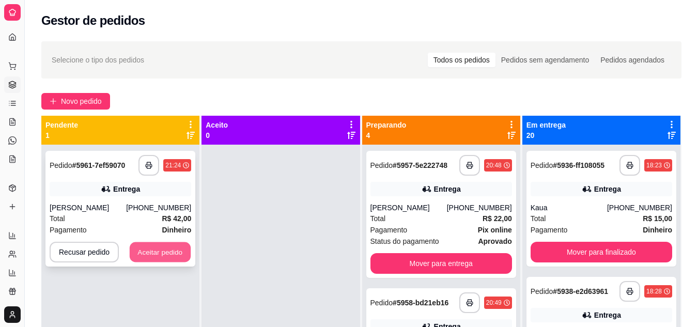
click at [157, 256] on button "Aceitar pedido" at bounding box center [160, 252] width 61 height 20
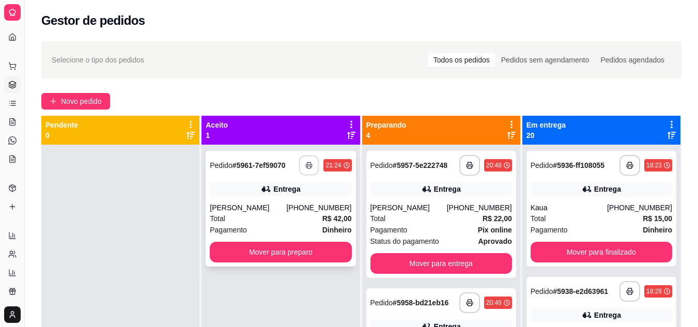
click at [306, 162] on icon "button" at bounding box center [309, 165] width 7 height 7
click at [262, 206] on div "[PERSON_NAME]" at bounding box center [248, 208] width 76 height 10
click at [287, 251] on button "Mover para preparo" at bounding box center [281, 252] width 142 height 21
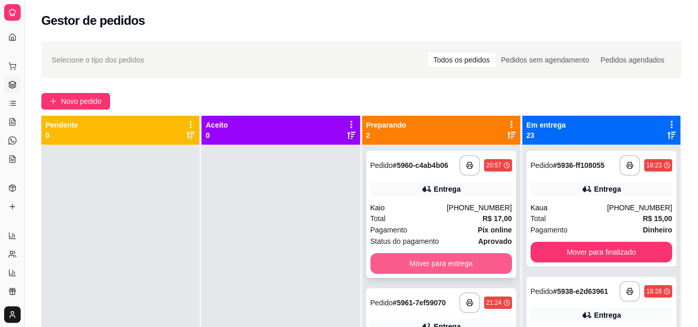
click at [421, 260] on button "Mover para entrega" at bounding box center [441, 263] width 142 height 21
click at [421, 260] on div "Mover para entrega" at bounding box center [441, 263] width 142 height 21
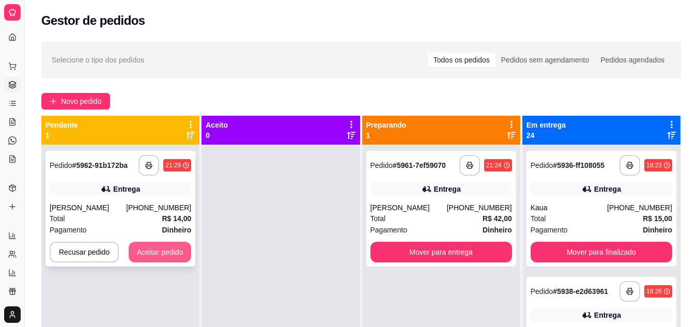
click at [168, 250] on button "Aceitar pedido" at bounding box center [160, 252] width 63 height 21
click at [168, 250] on div "Recusar pedido Aceitar pedido" at bounding box center [121, 252] width 142 height 21
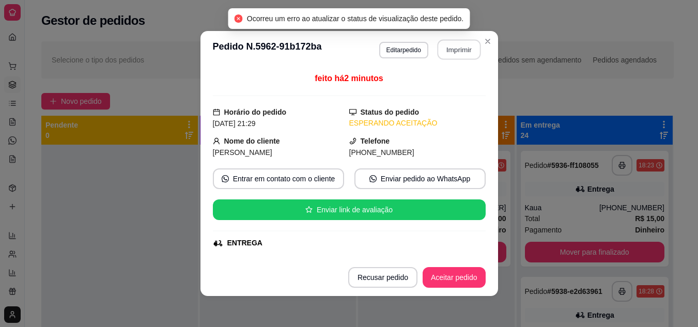
click at [467, 52] on button "Imprimir" at bounding box center [458, 50] width 43 height 20
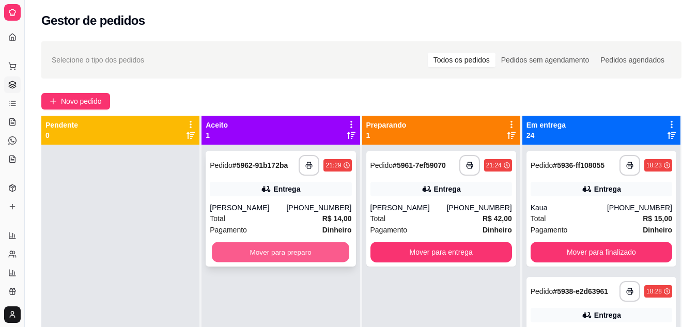
click at [320, 259] on button "Mover para preparo" at bounding box center [280, 252] width 137 height 20
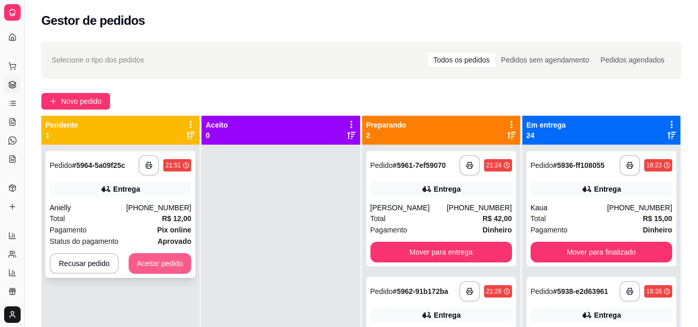
click at [173, 265] on button "Aceitar pedido" at bounding box center [160, 263] width 63 height 21
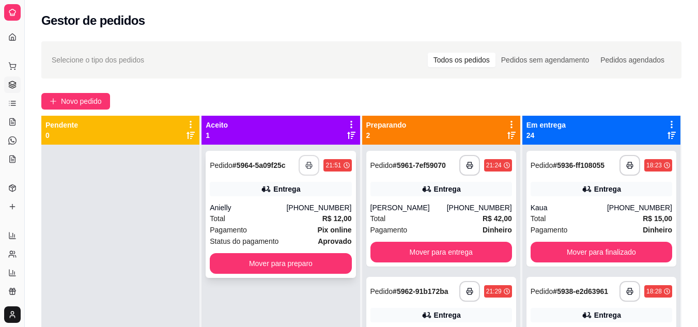
click at [307, 162] on polyline "button" at bounding box center [309, 163] width 4 height 2
click at [252, 220] on div "Total R$ 12,00" at bounding box center [281, 218] width 142 height 11
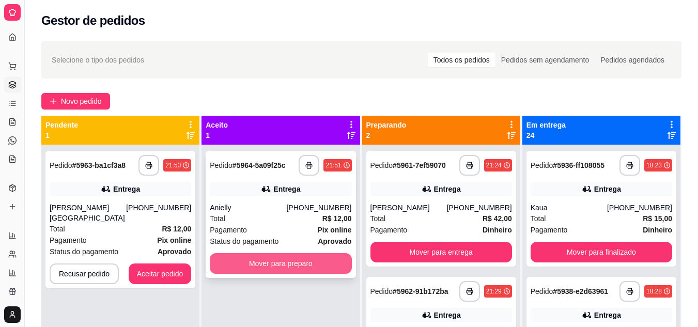
click at [267, 267] on button "Mover para preparo" at bounding box center [281, 263] width 142 height 21
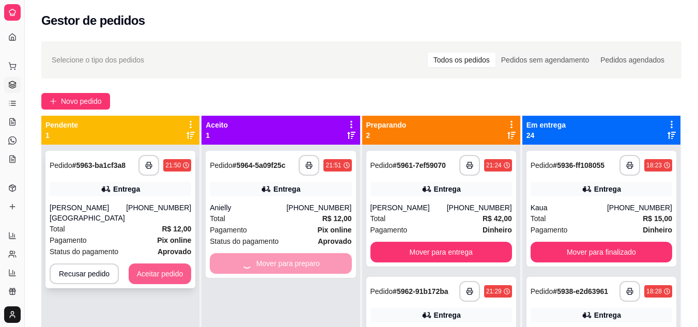
click at [160, 269] on button "Aceitar pedido" at bounding box center [160, 273] width 63 height 21
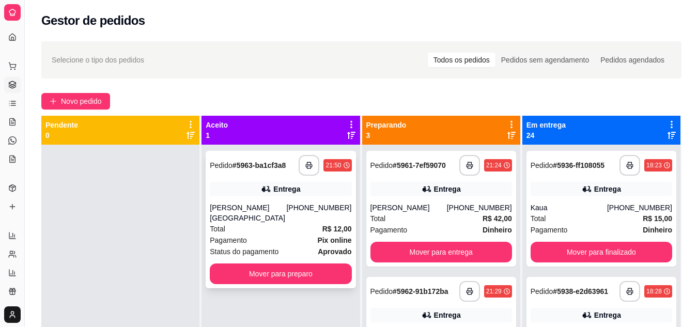
click at [243, 205] on div "[PERSON_NAME][GEOGRAPHIC_DATA]" at bounding box center [248, 213] width 76 height 21
click at [300, 263] on button "Mover para preparo" at bounding box center [281, 273] width 142 height 21
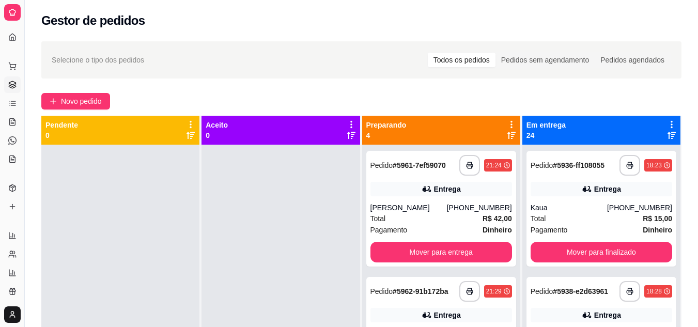
click at [507, 135] on icon at bounding box center [511, 135] width 8 height 8
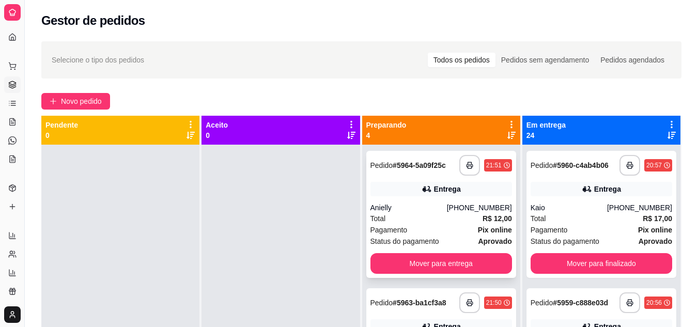
click at [427, 216] on div "Total R$ 12,00" at bounding box center [441, 218] width 142 height 11
click at [459, 293] on button "button" at bounding box center [469, 303] width 20 height 20
click at [499, 139] on div "Preparando 4" at bounding box center [441, 130] width 150 height 21
click at [507, 135] on icon at bounding box center [511, 135] width 8 height 8
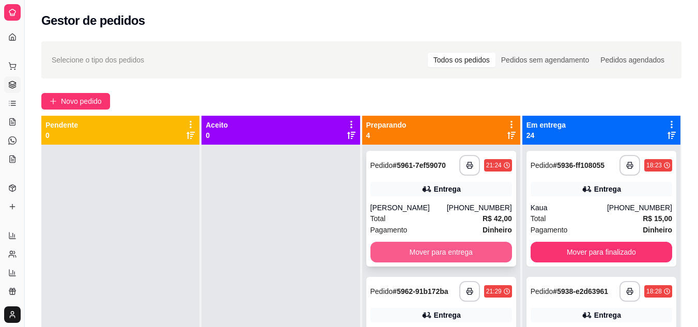
click at [434, 251] on button "Mover para entrega" at bounding box center [441, 252] width 142 height 21
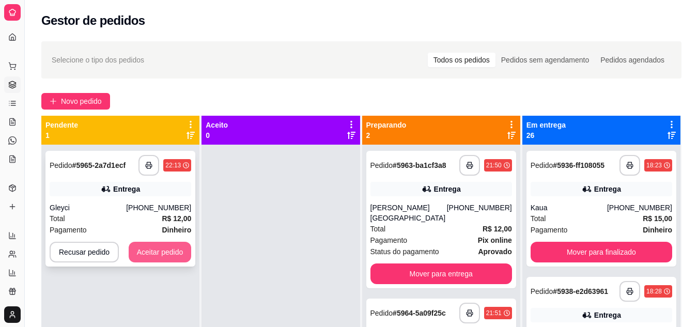
click at [178, 255] on button "Aceitar pedido" at bounding box center [160, 252] width 63 height 21
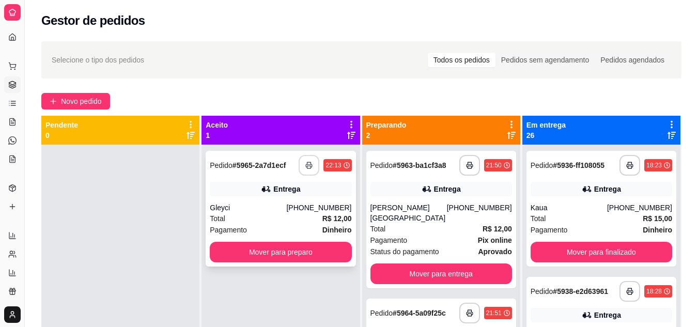
click at [305, 166] on icon "button" at bounding box center [308, 165] width 7 height 7
click at [271, 213] on div "Total R$ 12,00" at bounding box center [281, 218] width 142 height 11
click at [266, 243] on button "Mover para preparo" at bounding box center [281, 252] width 142 height 21
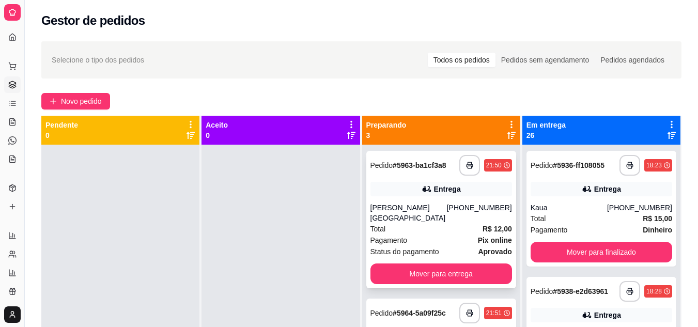
click at [423, 209] on div "[PERSON_NAME][GEOGRAPHIC_DATA]" at bounding box center [408, 213] width 76 height 21
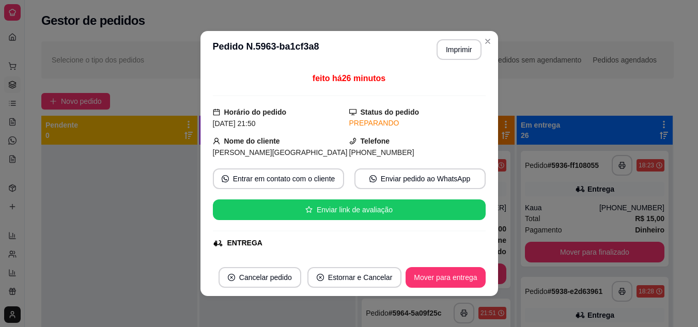
click at [488, 40] on div "**********" at bounding box center [357, 245] width 665 height 420
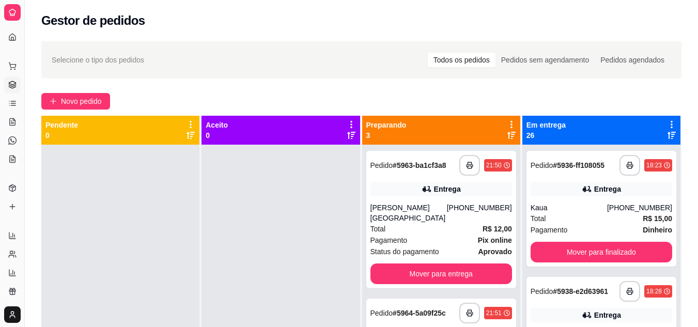
click at [509, 134] on icon at bounding box center [511, 135] width 8 height 8
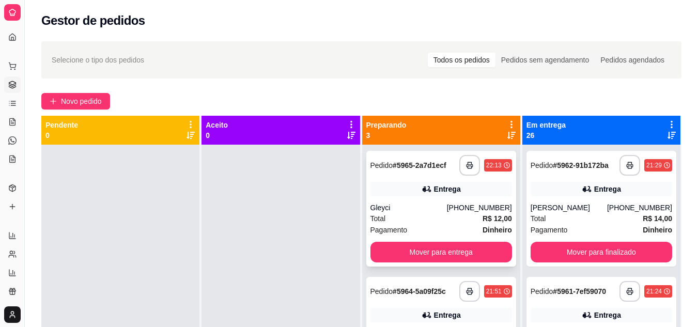
click at [431, 223] on div "Total R$ 12,00" at bounding box center [441, 218] width 142 height 11
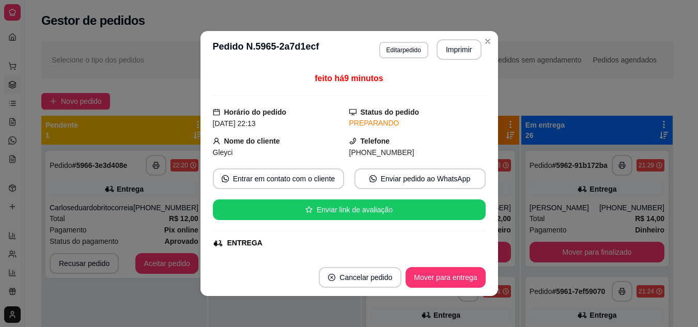
click at [195, 99] on div "Novo pedido" at bounding box center [357, 101] width 632 height 17
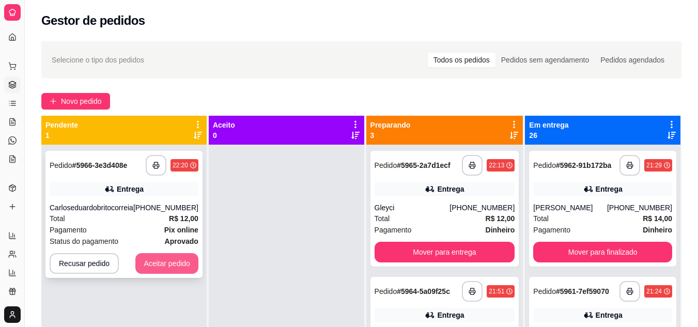
click at [180, 266] on button "Aceitar pedido" at bounding box center [166, 263] width 63 height 21
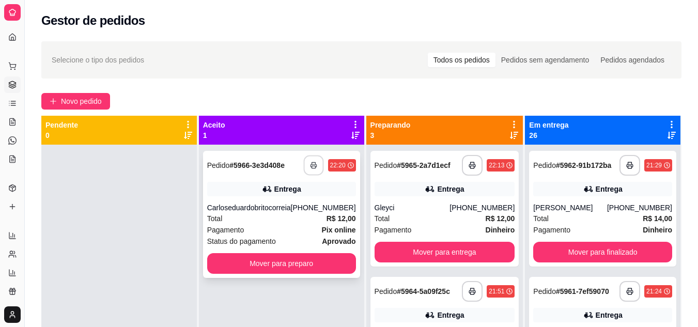
click at [309, 172] on button "button" at bounding box center [313, 166] width 20 height 20
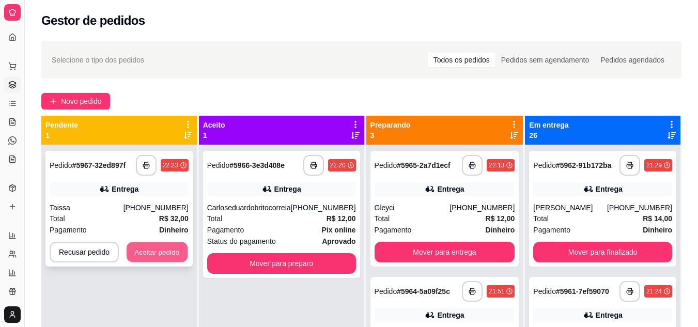
click at [165, 250] on button "Aceitar pedido" at bounding box center [157, 252] width 61 height 20
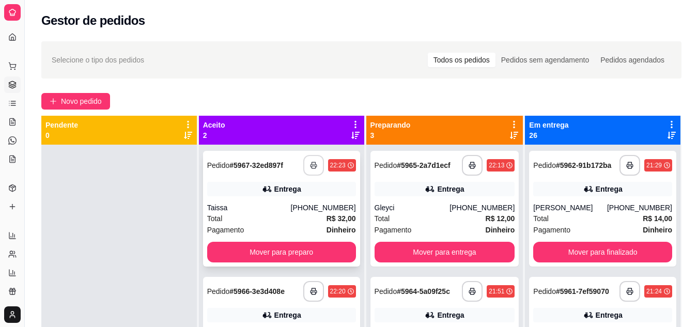
click at [310, 162] on icon "button" at bounding box center [313, 165] width 7 height 7
click at [288, 203] on div "Taissa" at bounding box center [249, 208] width 84 height 10
click at [235, 253] on button "Mover para preparo" at bounding box center [281, 252] width 149 height 21
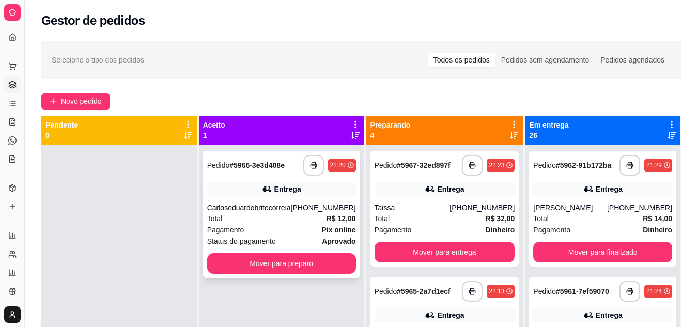
click at [267, 216] on div "Total R$ 12,00" at bounding box center [281, 218] width 149 height 11
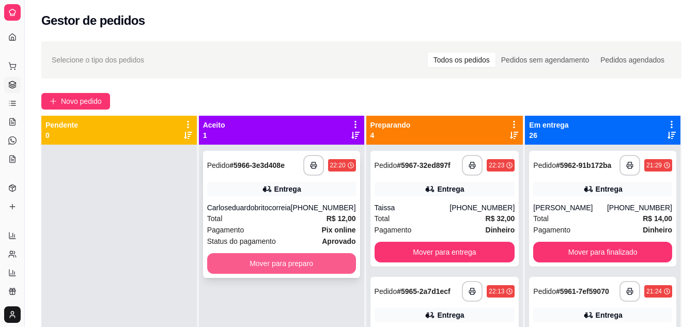
click at [289, 255] on button "Mover para preparo" at bounding box center [281, 263] width 149 height 21
click at [289, 255] on div "Mover para preparo" at bounding box center [281, 263] width 149 height 21
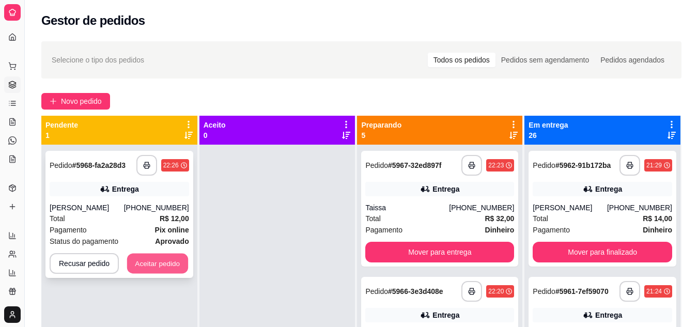
click at [143, 262] on button "Aceitar pedido" at bounding box center [157, 264] width 61 height 20
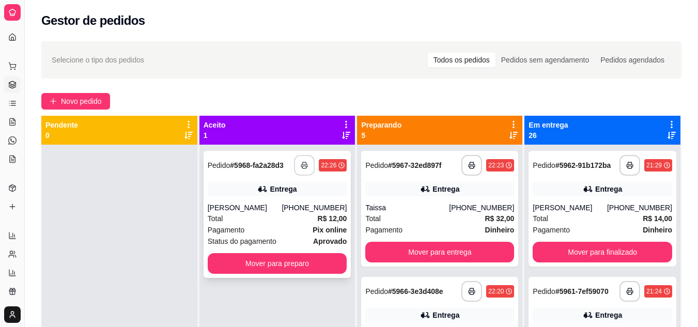
click at [302, 157] on button "button" at bounding box center [304, 165] width 21 height 21
click at [263, 220] on div "Total R$ 12,00" at bounding box center [277, 218] width 139 height 11
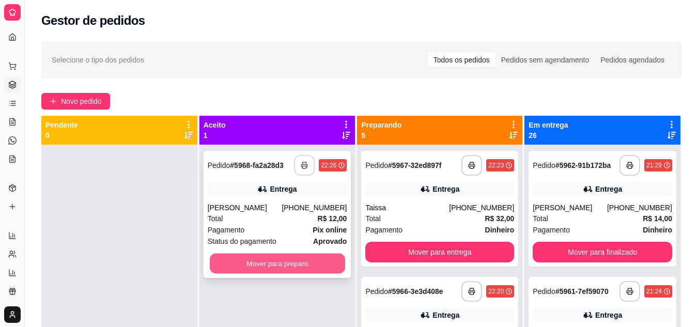
click at [272, 263] on button "Mover para preparo" at bounding box center [277, 264] width 135 height 20
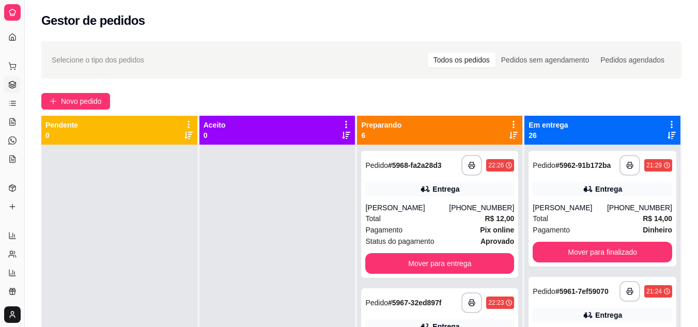
click at [509, 134] on icon at bounding box center [513, 135] width 8 height 8
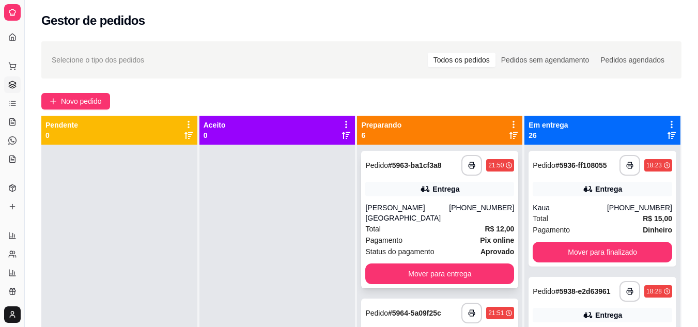
click at [469, 203] on div "[PHONE_NUMBER]" at bounding box center [481, 213] width 65 height 21
click at [447, 268] on button "Mover para entrega" at bounding box center [439, 273] width 149 height 21
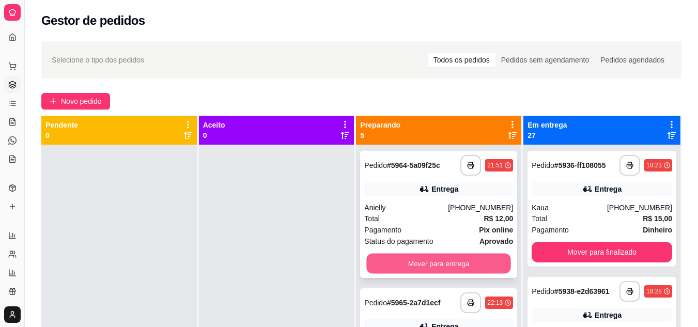
click at [432, 267] on button "Mover para entrega" at bounding box center [439, 264] width 144 height 20
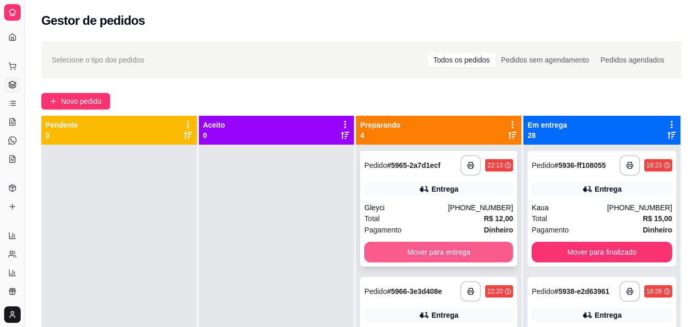
click at [425, 255] on button "Mover para entrega" at bounding box center [438, 252] width 149 height 21
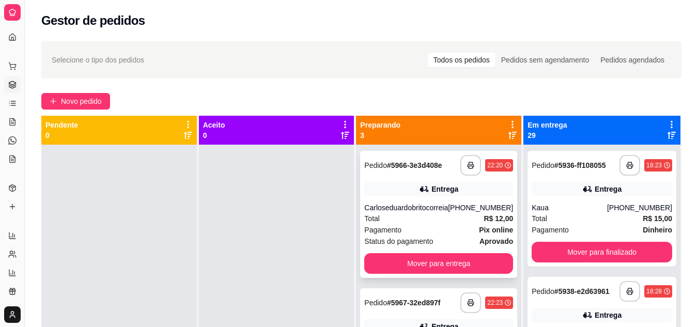
click at [433, 278] on div "**********" at bounding box center [438, 214] width 157 height 127
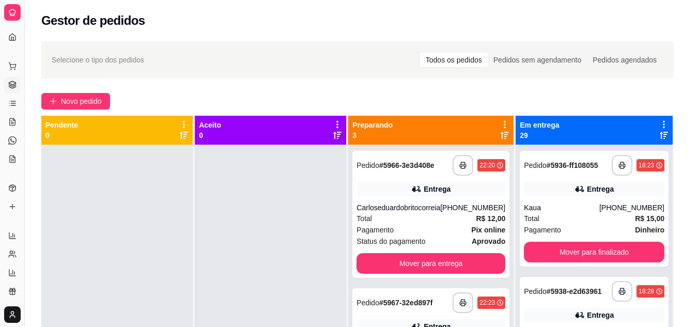
click at [433, 272] on button "Mover para entrega" at bounding box center [447, 279] width 81 height 21
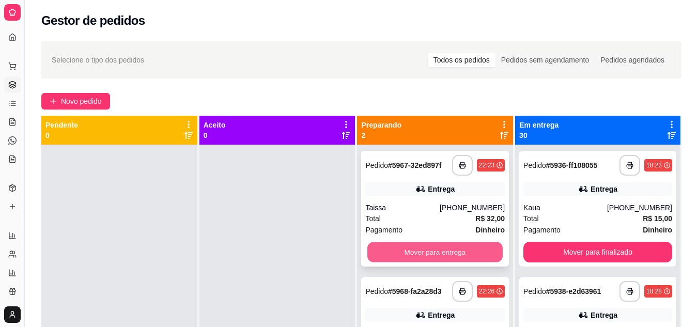
click at [388, 259] on button "Mover para entrega" at bounding box center [434, 252] width 135 height 20
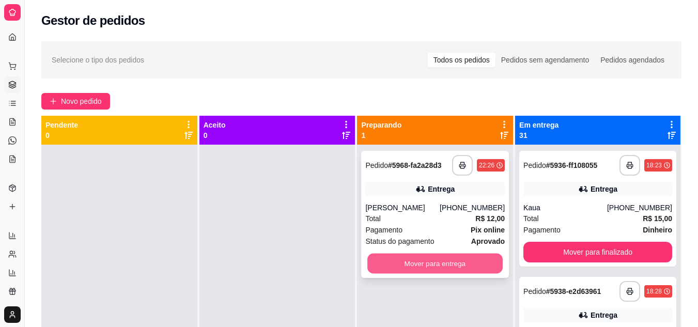
click at [390, 258] on button "Mover para entrega" at bounding box center [434, 264] width 135 height 20
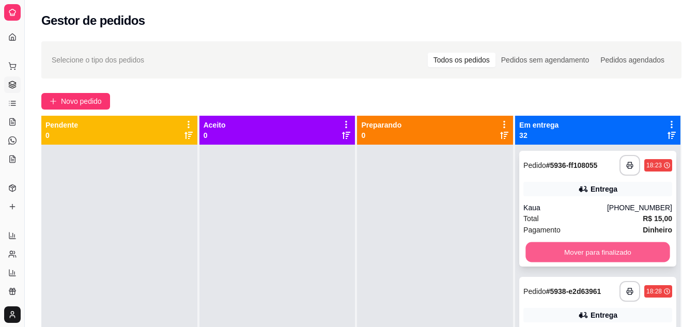
click at [585, 243] on button "Mover para finalizado" at bounding box center [597, 252] width 144 height 20
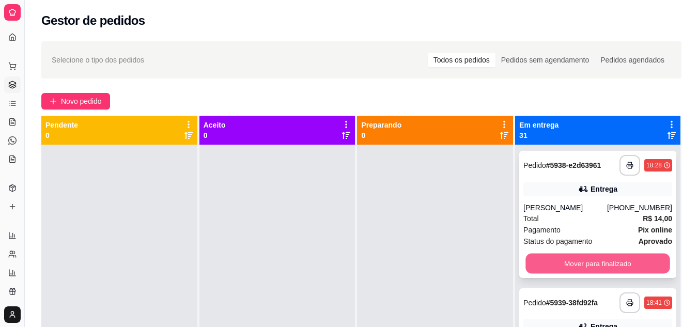
click at [590, 272] on button "Mover para finalizado" at bounding box center [597, 264] width 144 height 20
click at [593, 260] on button "Mover para finalizado" at bounding box center [597, 264] width 144 height 20
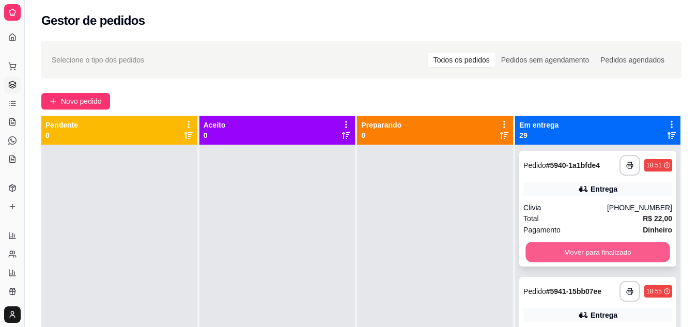
click at [593, 252] on button "Mover para finalizado" at bounding box center [597, 252] width 144 height 20
click at [593, 252] on button "Mover para finalizado" at bounding box center [597, 252] width 149 height 21
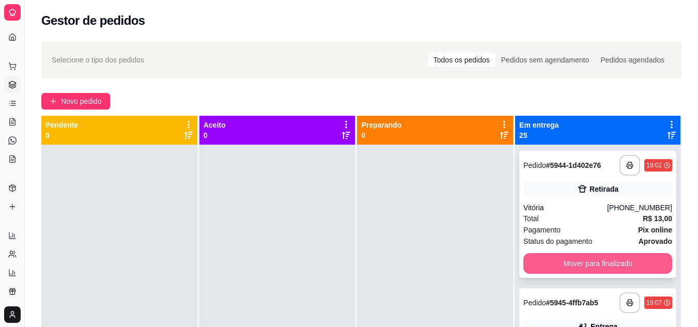
drag, startPoint x: 593, startPoint y: 252, endPoint x: 592, endPoint y: 261, distance: 9.3
click at [592, 261] on div "**********" at bounding box center [597, 214] width 157 height 127
click at [592, 261] on button "Mover para finalizado" at bounding box center [597, 263] width 149 height 21
click at [578, 265] on button "Mover para finalizado" at bounding box center [597, 264] width 144 height 20
click at [595, 257] on button "Mover para finalizado" at bounding box center [597, 264] width 144 height 20
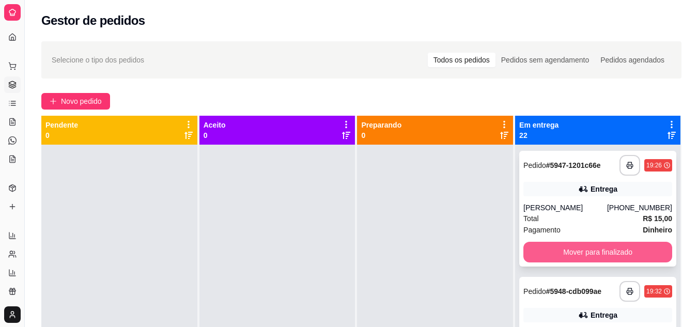
click at [594, 247] on button "Mover para finalizado" at bounding box center [597, 252] width 149 height 21
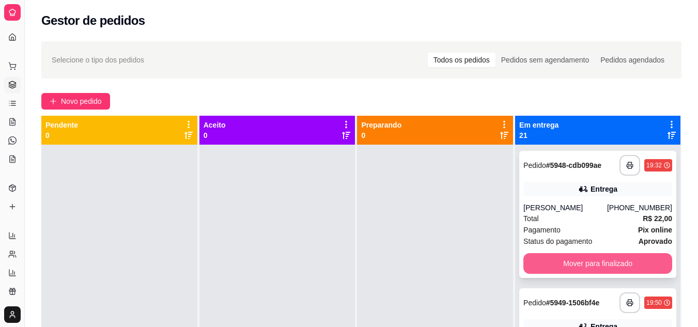
click at [594, 258] on button "Mover para finalizado" at bounding box center [597, 263] width 149 height 21
click at [594, 258] on button "Mover para finalizado" at bounding box center [597, 264] width 144 height 20
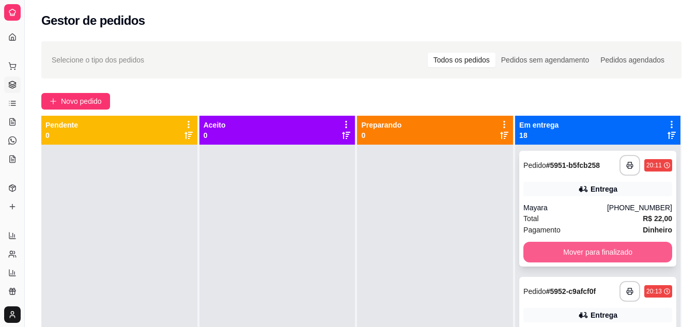
click at [594, 250] on button "Mover para finalizado" at bounding box center [597, 252] width 149 height 21
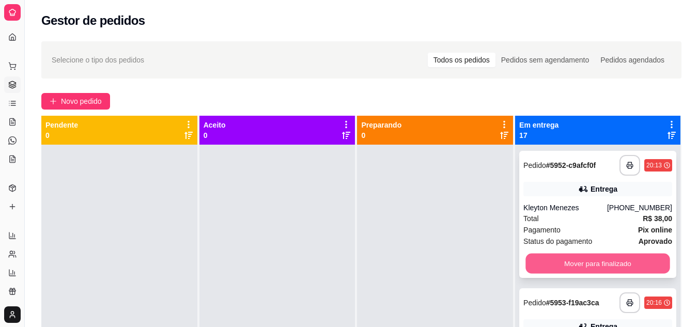
click at [594, 257] on button "Mover para finalizado" at bounding box center [597, 264] width 144 height 20
click at [594, 257] on div "Mover para finalizado" at bounding box center [597, 263] width 149 height 21
click at [596, 260] on button "Mover para finalizado" at bounding box center [597, 263] width 149 height 21
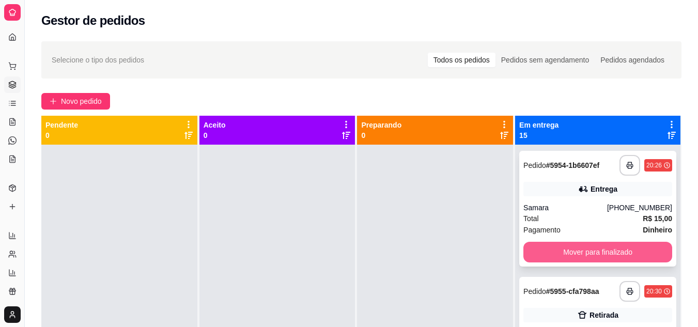
click at [601, 250] on button "Mover para finalizado" at bounding box center [597, 252] width 149 height 21
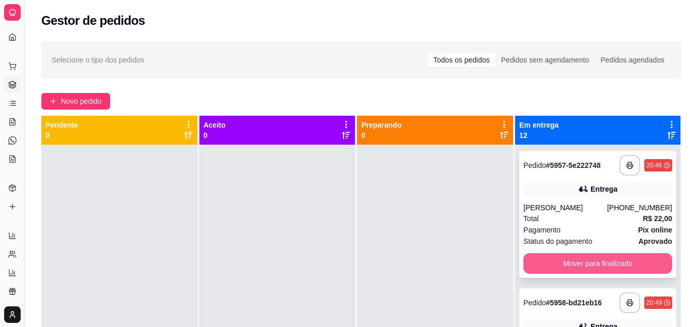
click at [601, 257] on button "Mover para finalizado" at bounding box center [597, 263] width 149 height 21
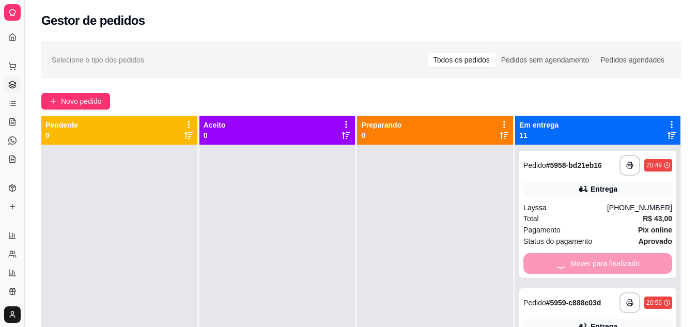
click at [601, 257] on div "Mover para finalizado" at bounding box center [597, 263] width 149 height 21
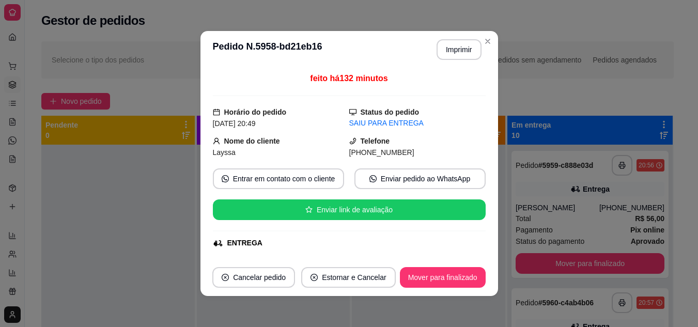
click at [495, 281] on footer "Cancelar pedido Estornar e Cancelar Mover para finalizado" at bounding box center [349, 277] width 298 height 37
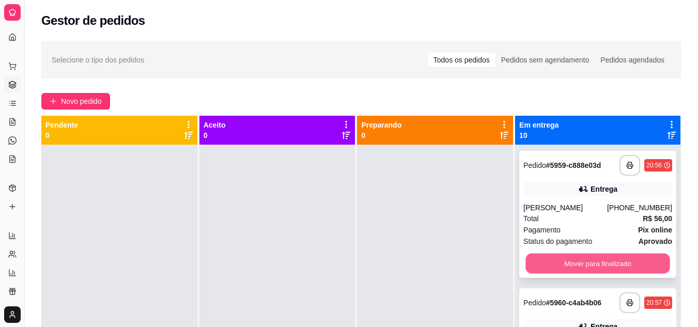
click at [557, 260] on button "Mover para finalizado" at bounding box center [597, 264] width 144 height 20
click at [557, 260] on button "Mover para finalizado" at bounding box center [597, 263] width 149 height 21
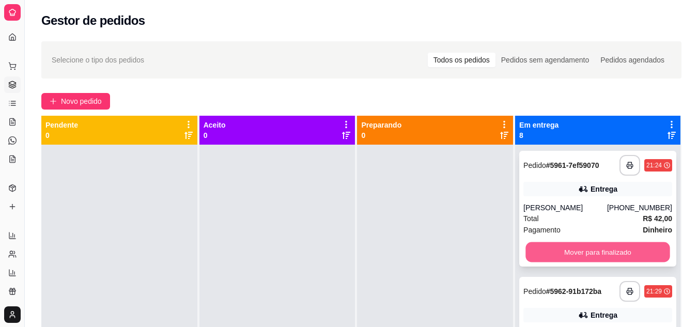
click at [616, 249] on button "Mover para finalizado" at bounding box center [597, 252] width 144 height 20
click at [599, 251] on button "Mover para finalizado" at bounding box center [597, 252] width 144 height 20
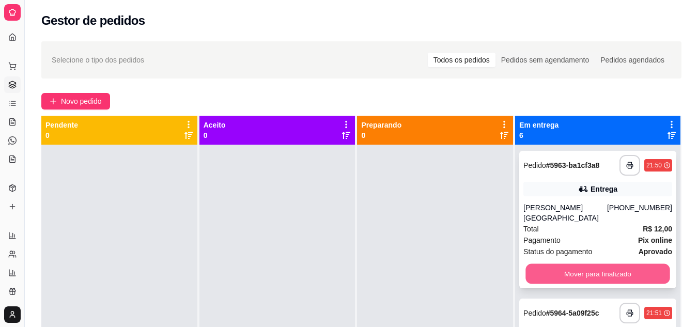
click at [587, 264] on button "Mover para finalizado" at bounding box center [597, 274] width 144 height 20
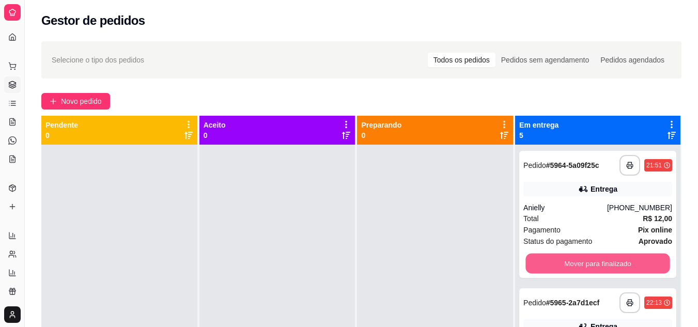
click at [587, 261] on button "Mover para finalizado" at bounding box center [597, 264] width 144 height 20
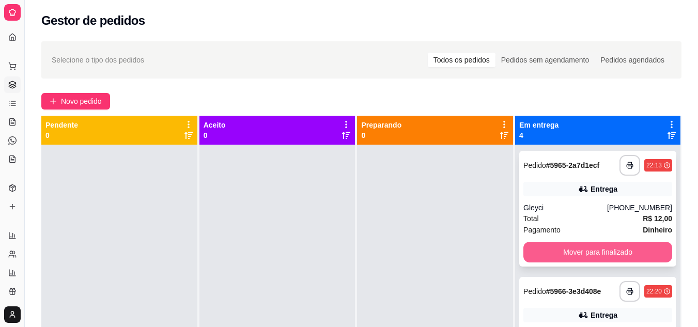
click at [598, 246] on button "Mover para finalizado" at bounding box center [597, 252] width 149 height 21
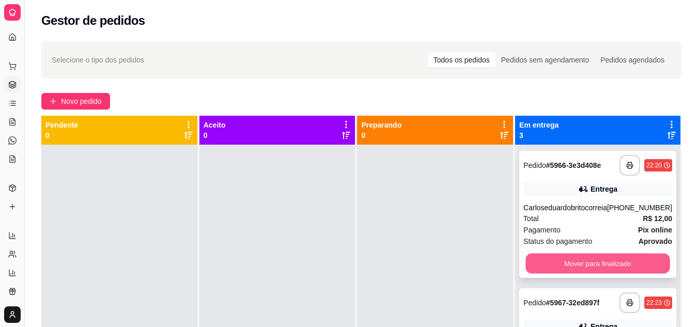
click at [603, 271] on button "Mover para finalizado" at bounding box center [597, 264] width 144 height 20
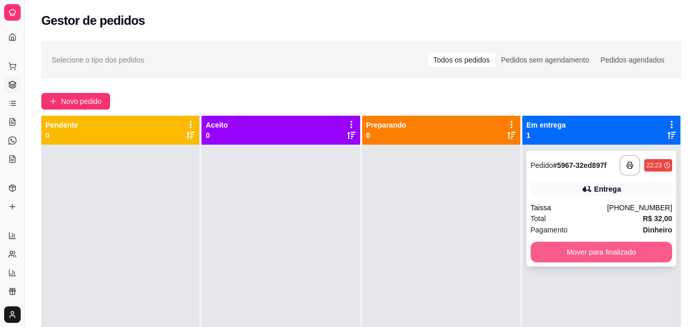
click at [613, 242] on button "Mover para finalizado" at bounding box center [602, 252] width 142 height 21
